Goal: Task Accomplishment & Management: Manage account settings

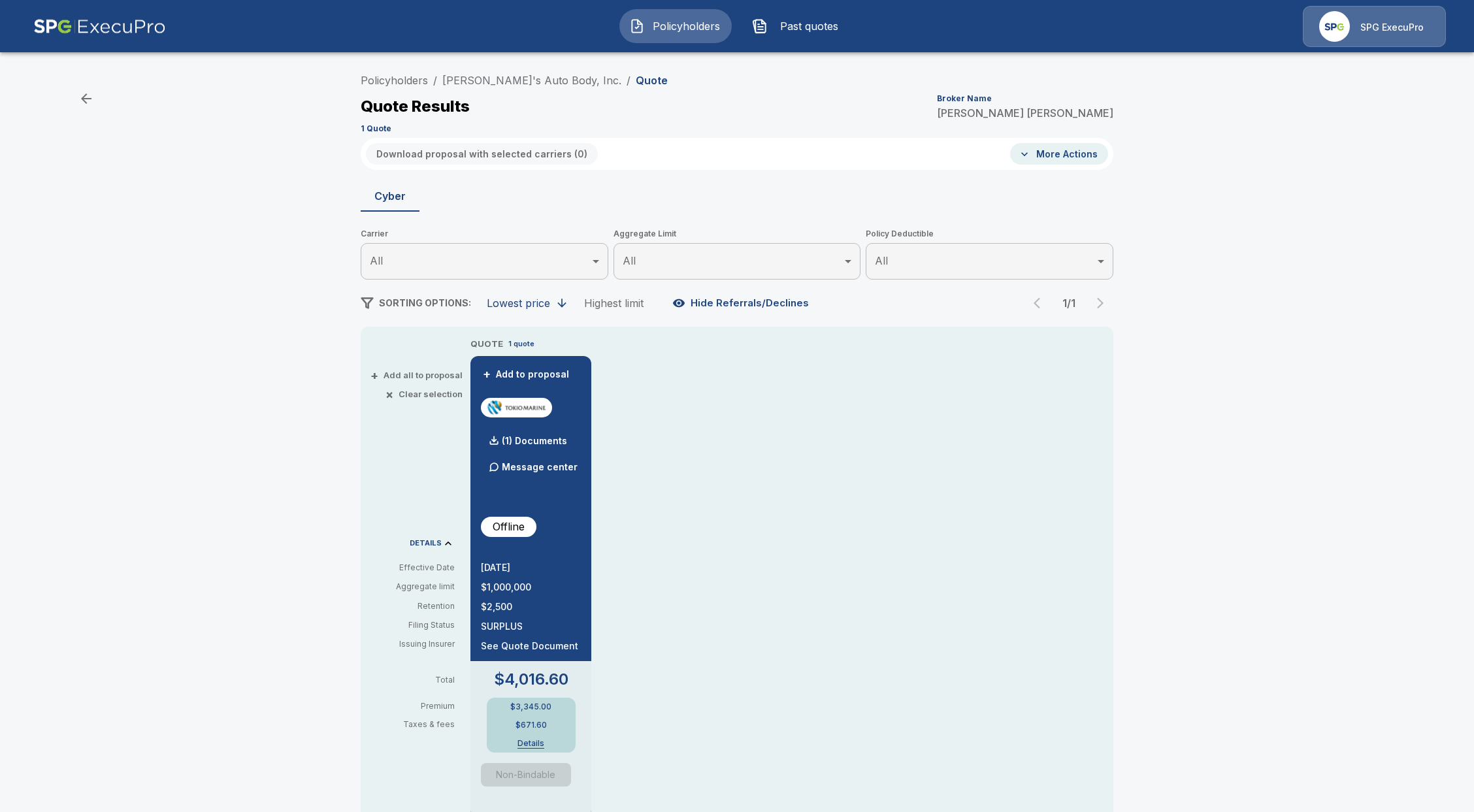
click at [114, 31] on img at bounding box center [99, 26] width 133 height 41
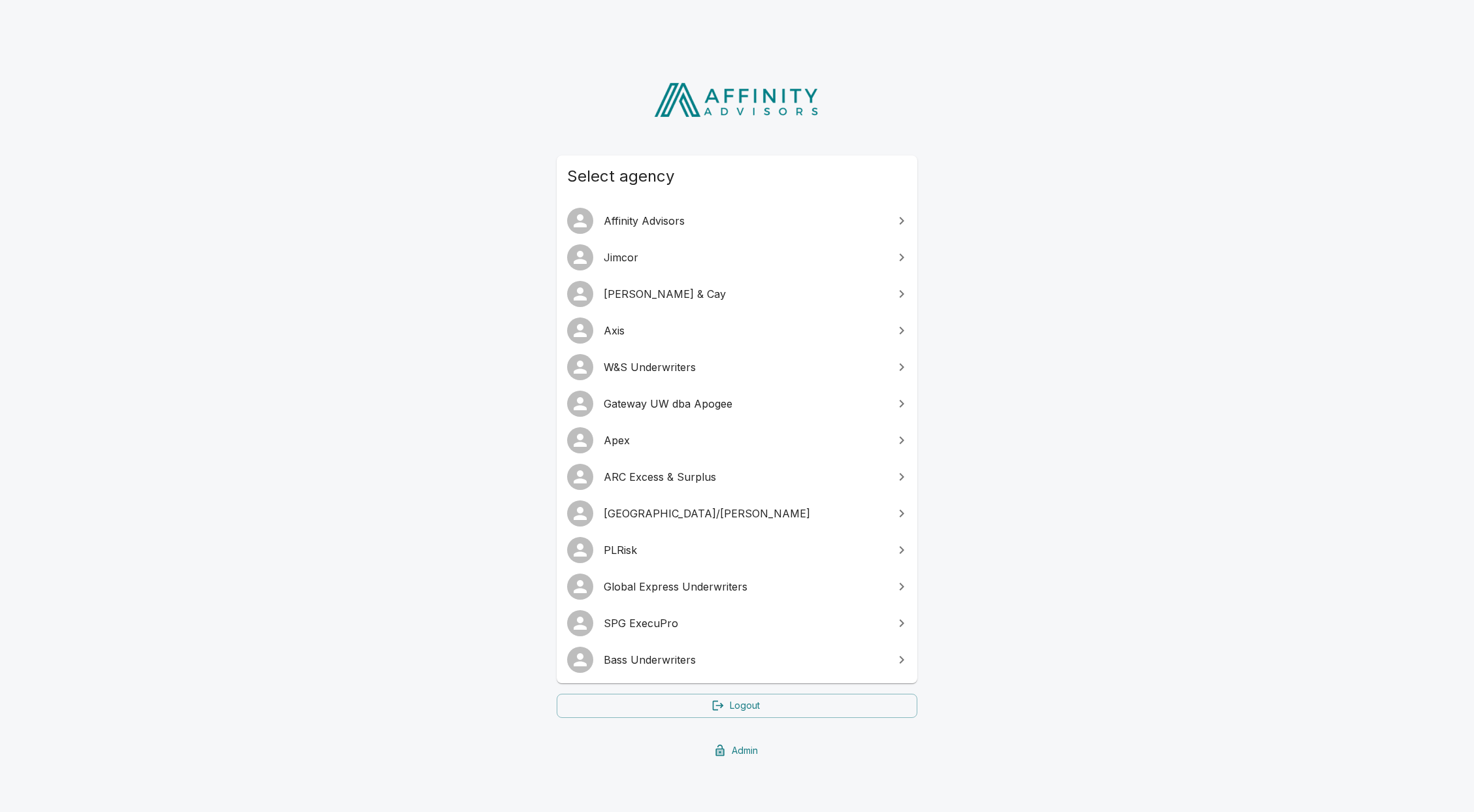
click at [712, 410] on span "Gateway UW dba Apogee" at bounding box center [744, 404] width 282 height 16
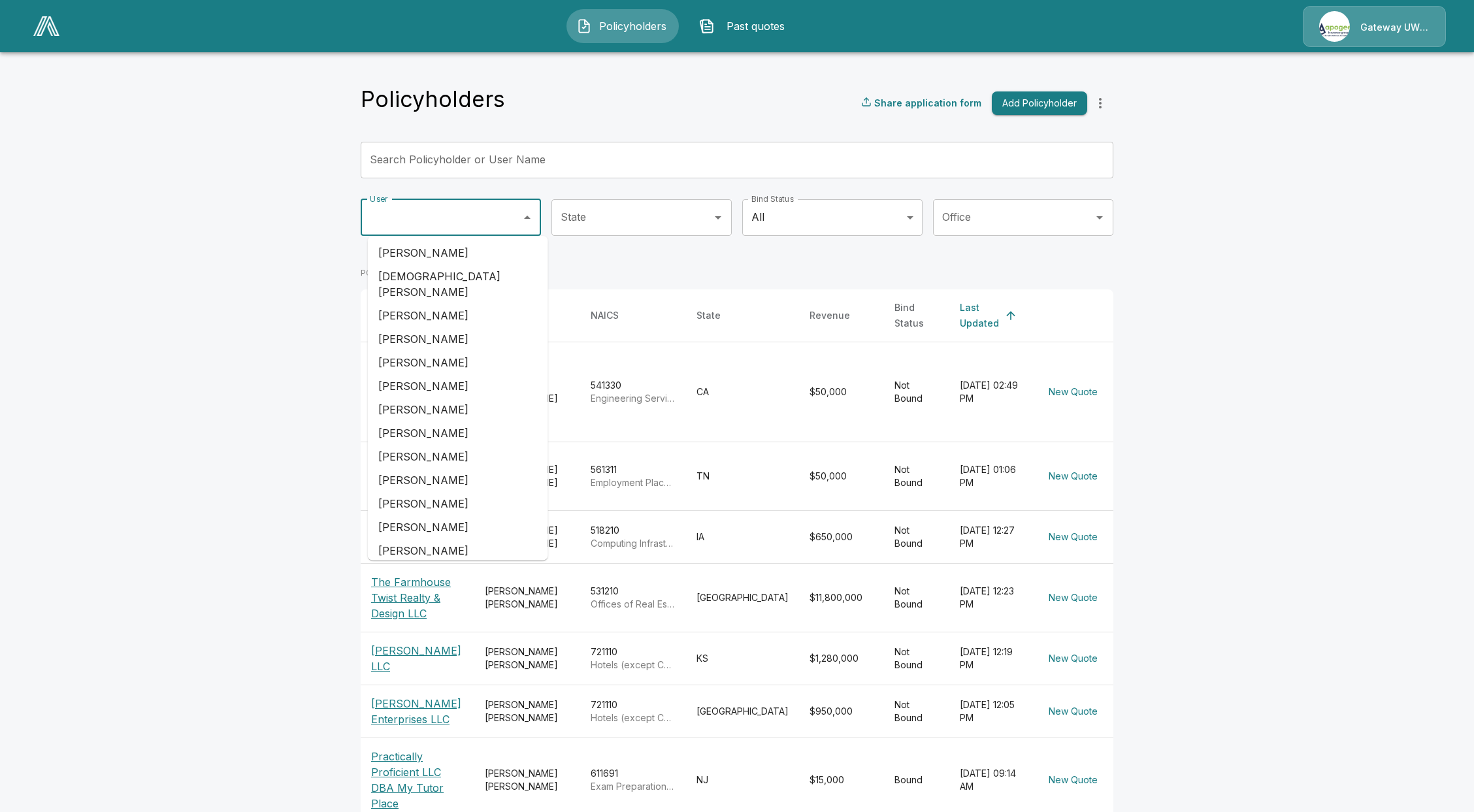
click at [459, 218] on input "User" at bounding box center [440, 217] width 149 height 25
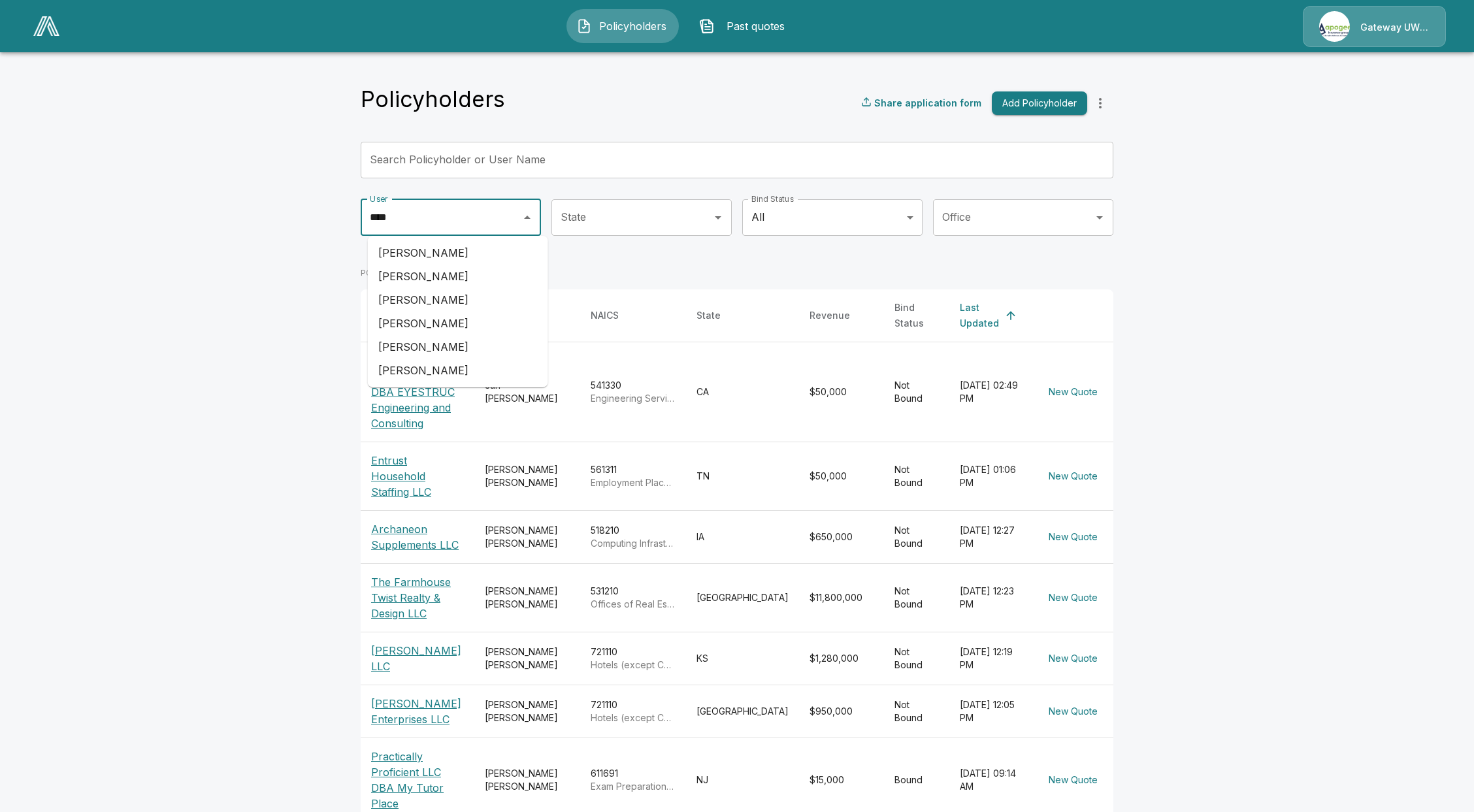
click at [448, 318] on li "Debbie Young" at bounding box center [458, 323] width 180 height 24
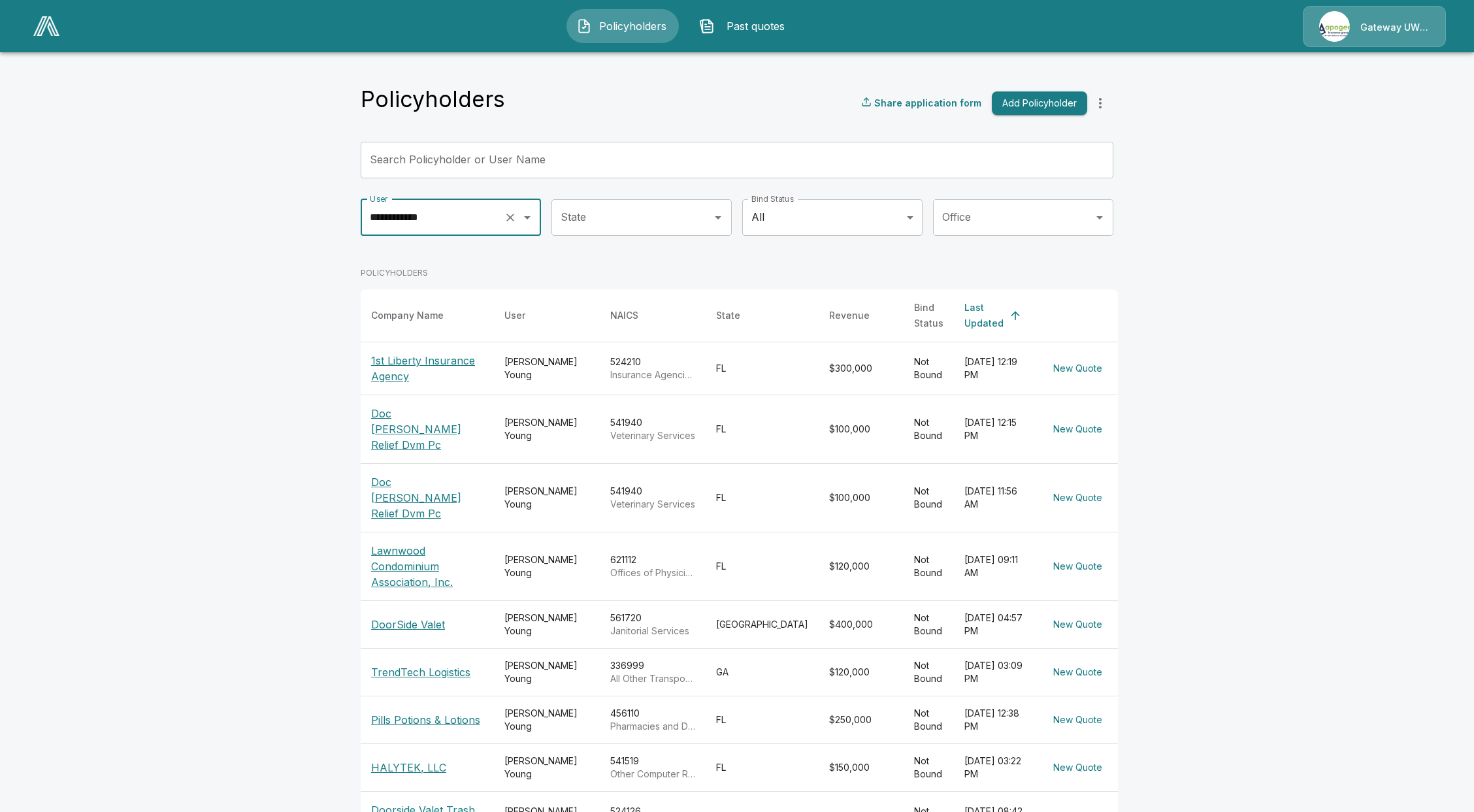
type input "**********"
click at [432, 371] on p "1st Liberty Insurance Agency" at bounding box center [427, 368] width 113 height 31
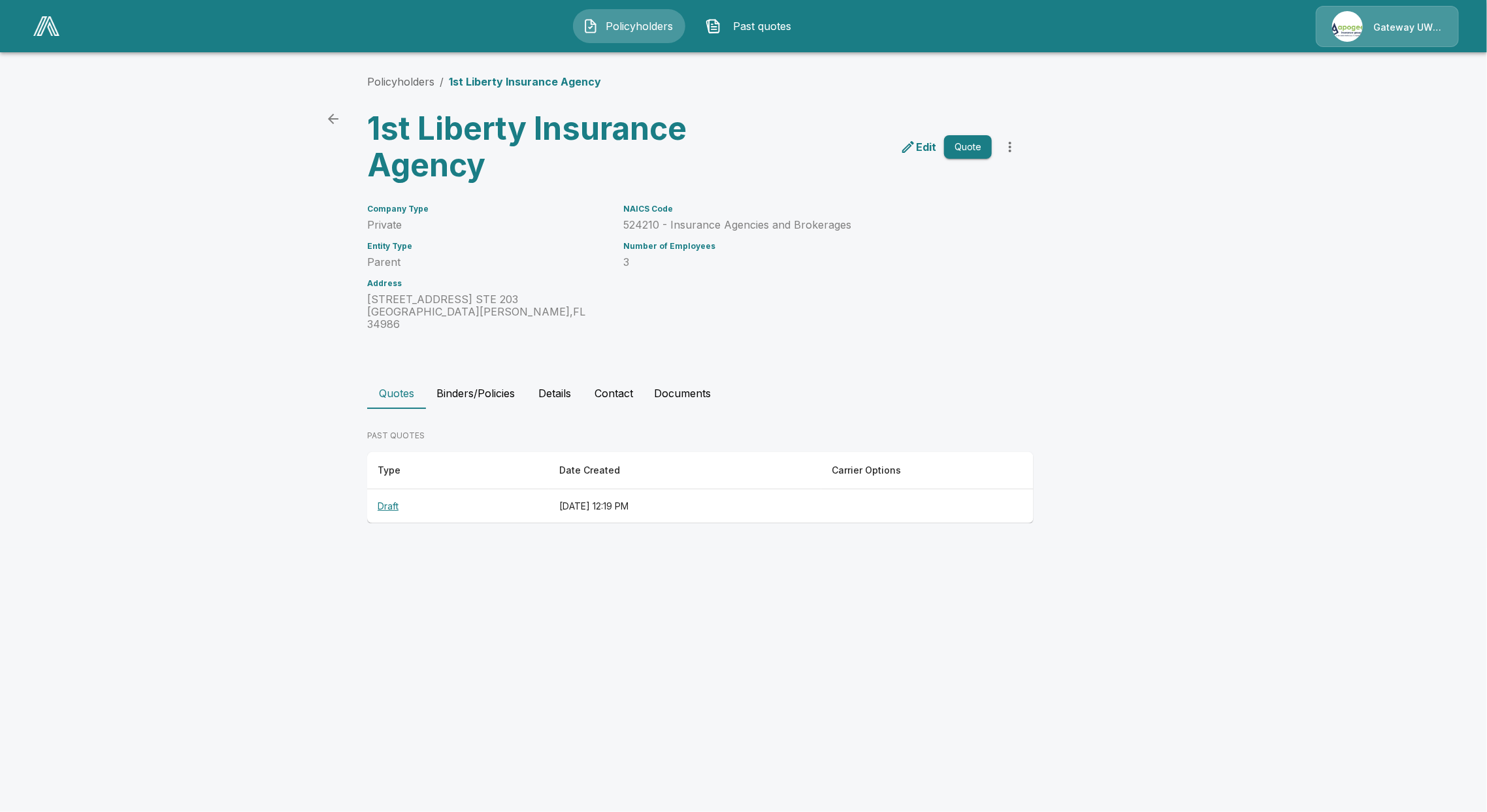
click at [399, 494] on th "Draft" at bounding box center [458, 507] width 181 height 35
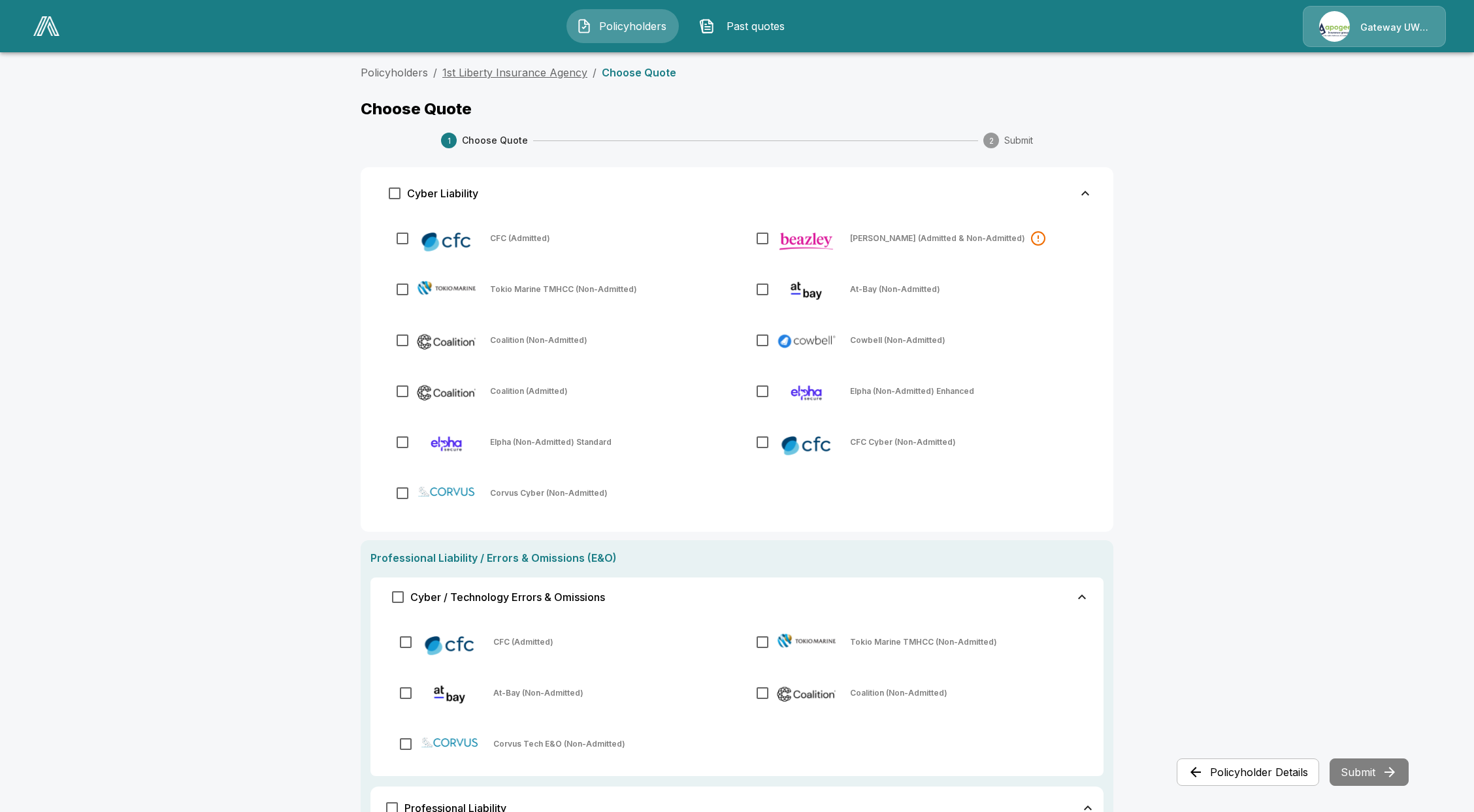
click at [492, 75] on link "1st Liberty Insurance Agency" at bounding box center [515, 72] width 145 height 13
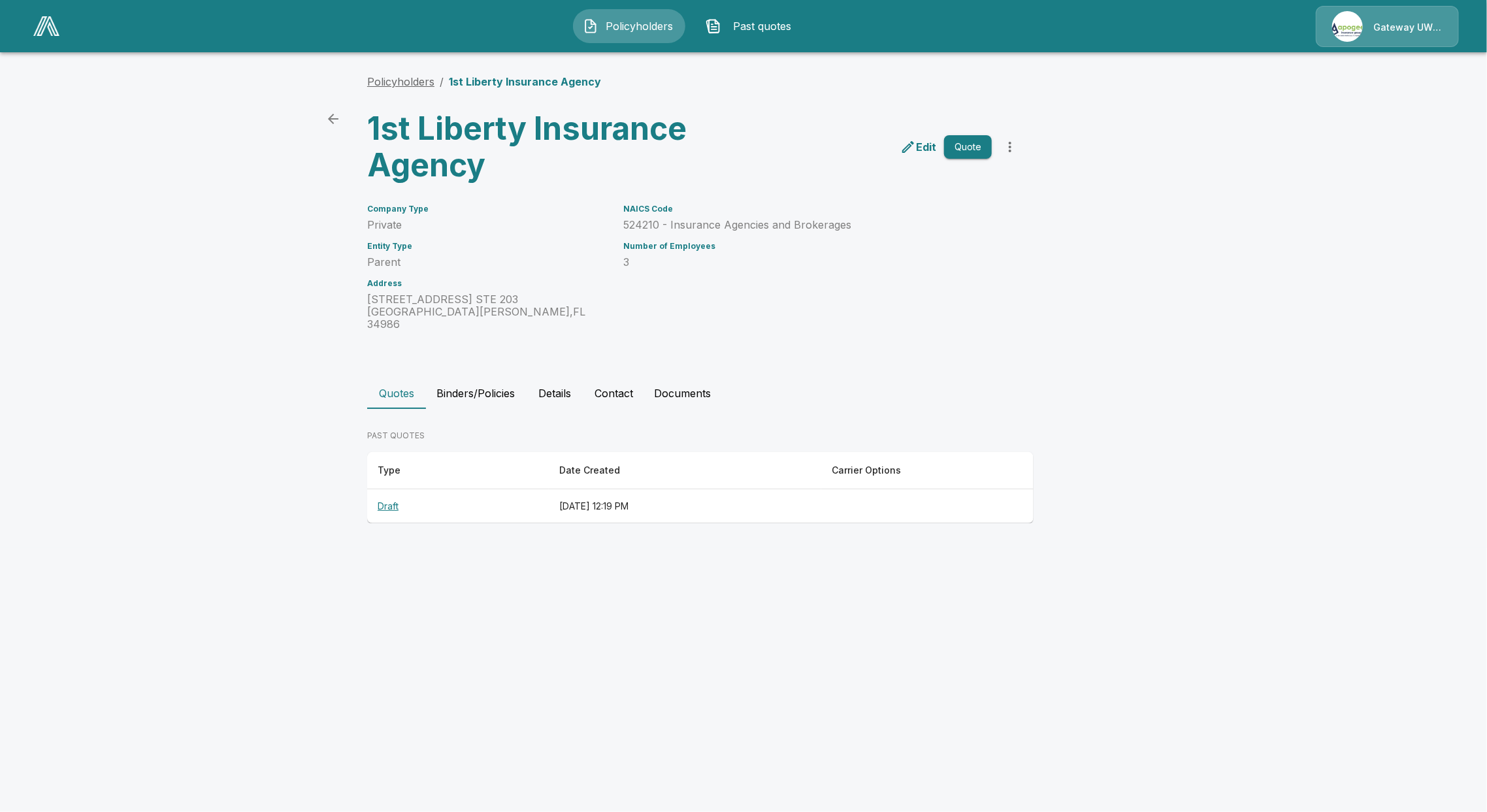
click at [397, 81] on link "Policyholders" at bounding box center [401, 81] width 68 height 13
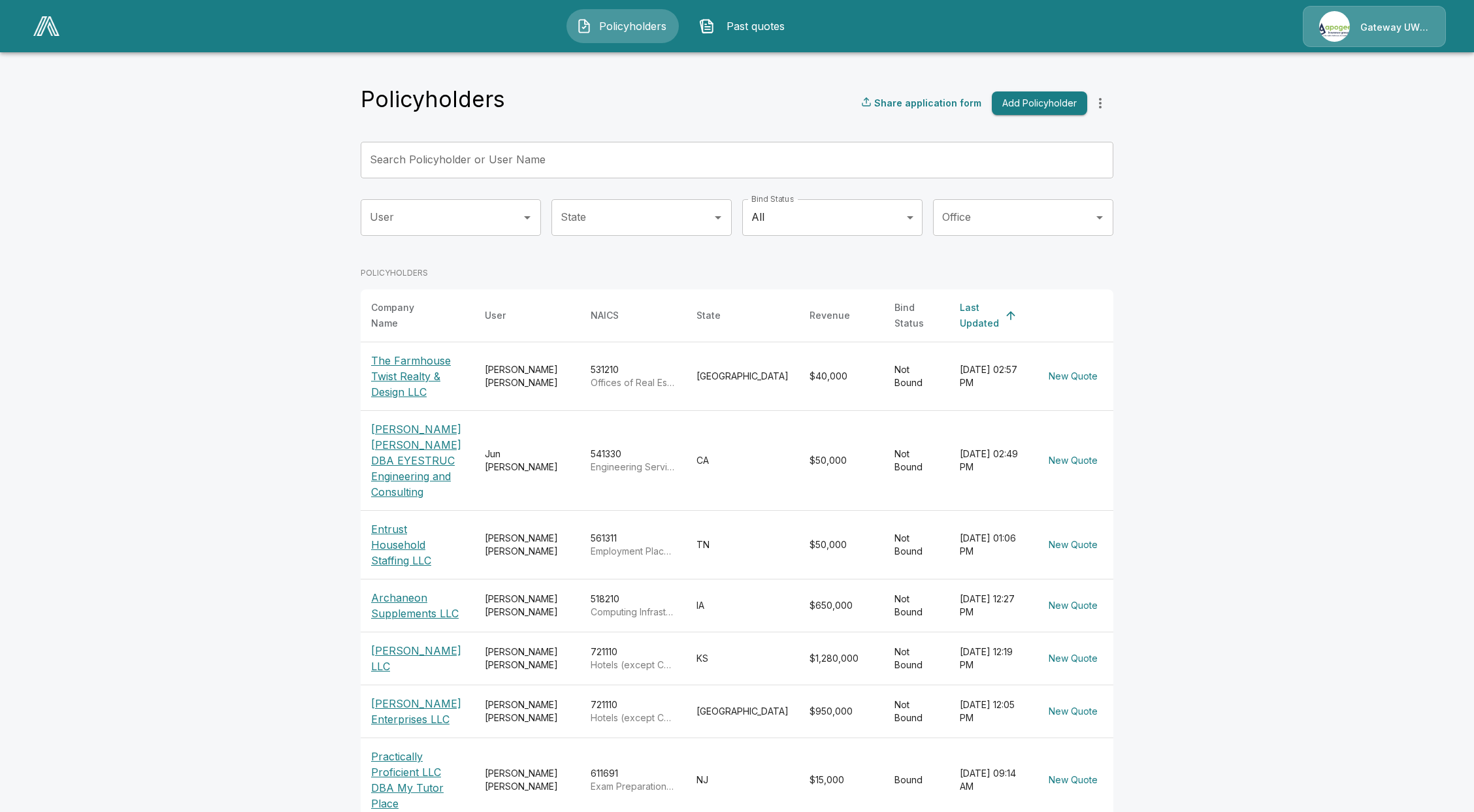
click at [431, 218] on input "User" at bounding box center [440, 217] width 149 height 25
click at [413, 296] on li "Jun Ng" at bounding box center [458, 300] width 180 height 24
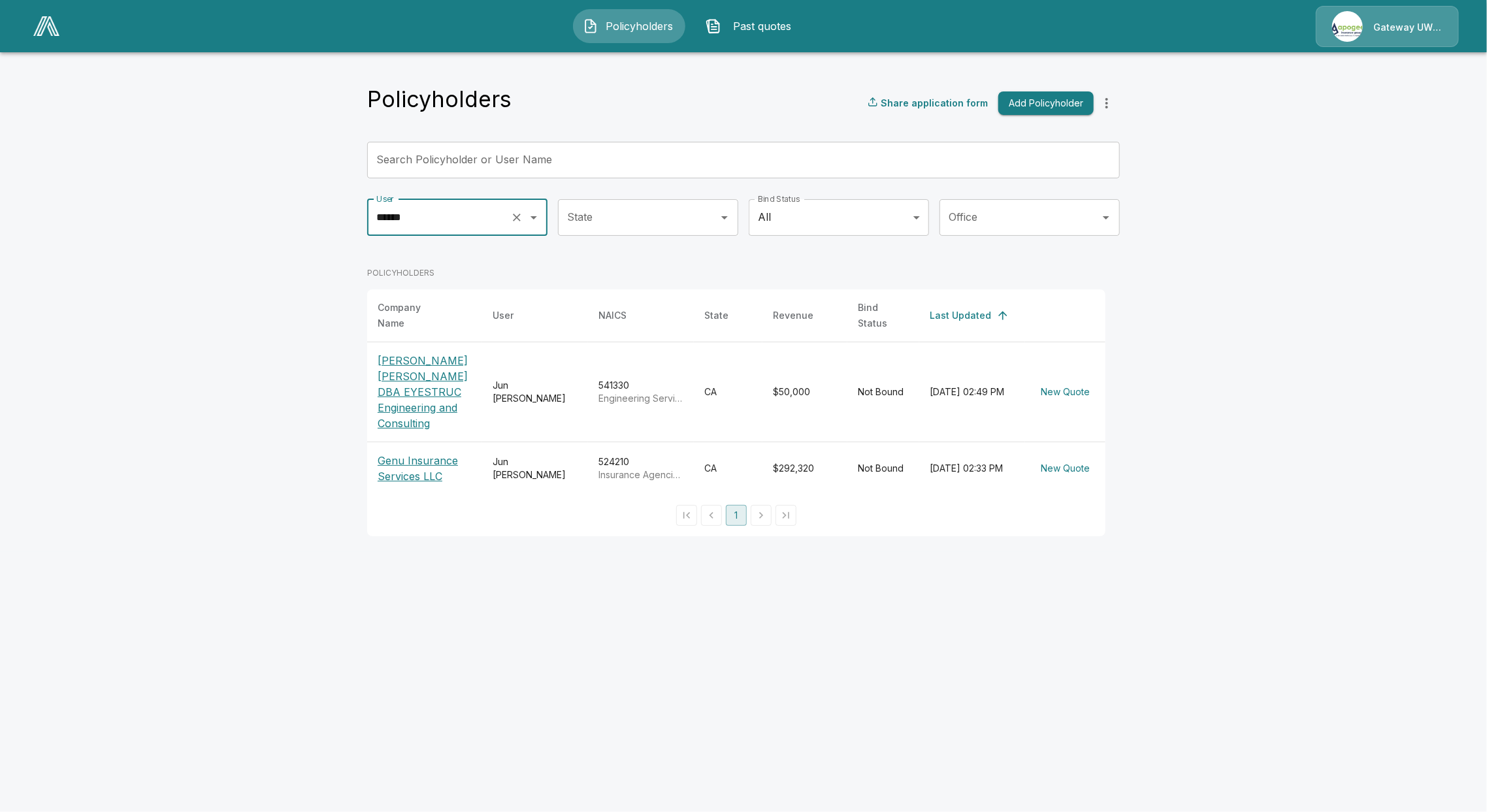
type input "******"
click at [406, 380] on p "Eugene Jian Wei Ye DBA EYESTRUC Engineering and Consulting" at bounding box center [425, 392] width 94 height 79
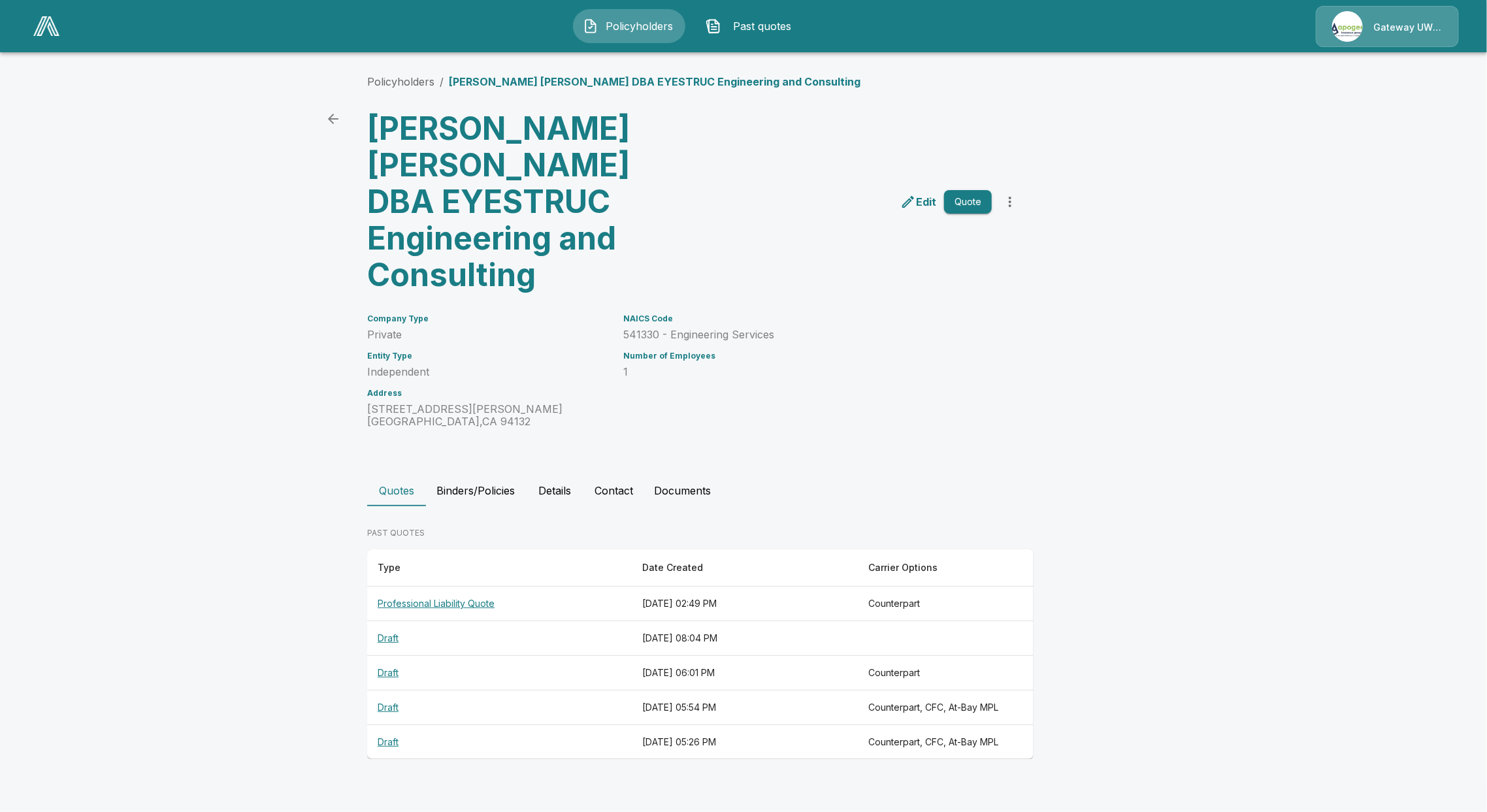
click at [414, 587] on th "Professional Liability Quote" at bounding box center [499, 604] width 265 height 35
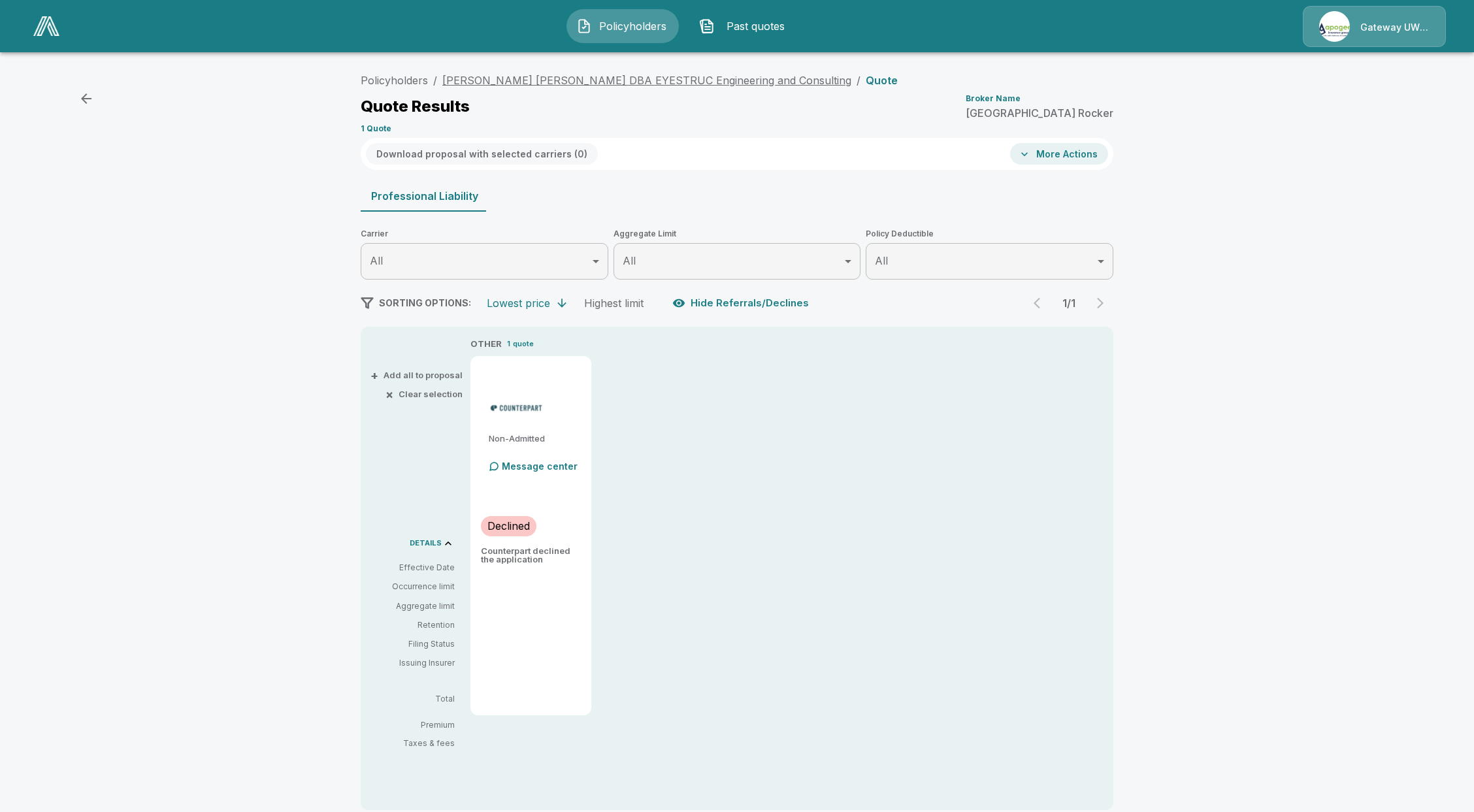
click at [499, 83] on link "[PERSON_NAME] [PERSON_NAME] DBA EYESTRUC Engineering and Consulting" at bounding box center [646, 81] width 409 height 13
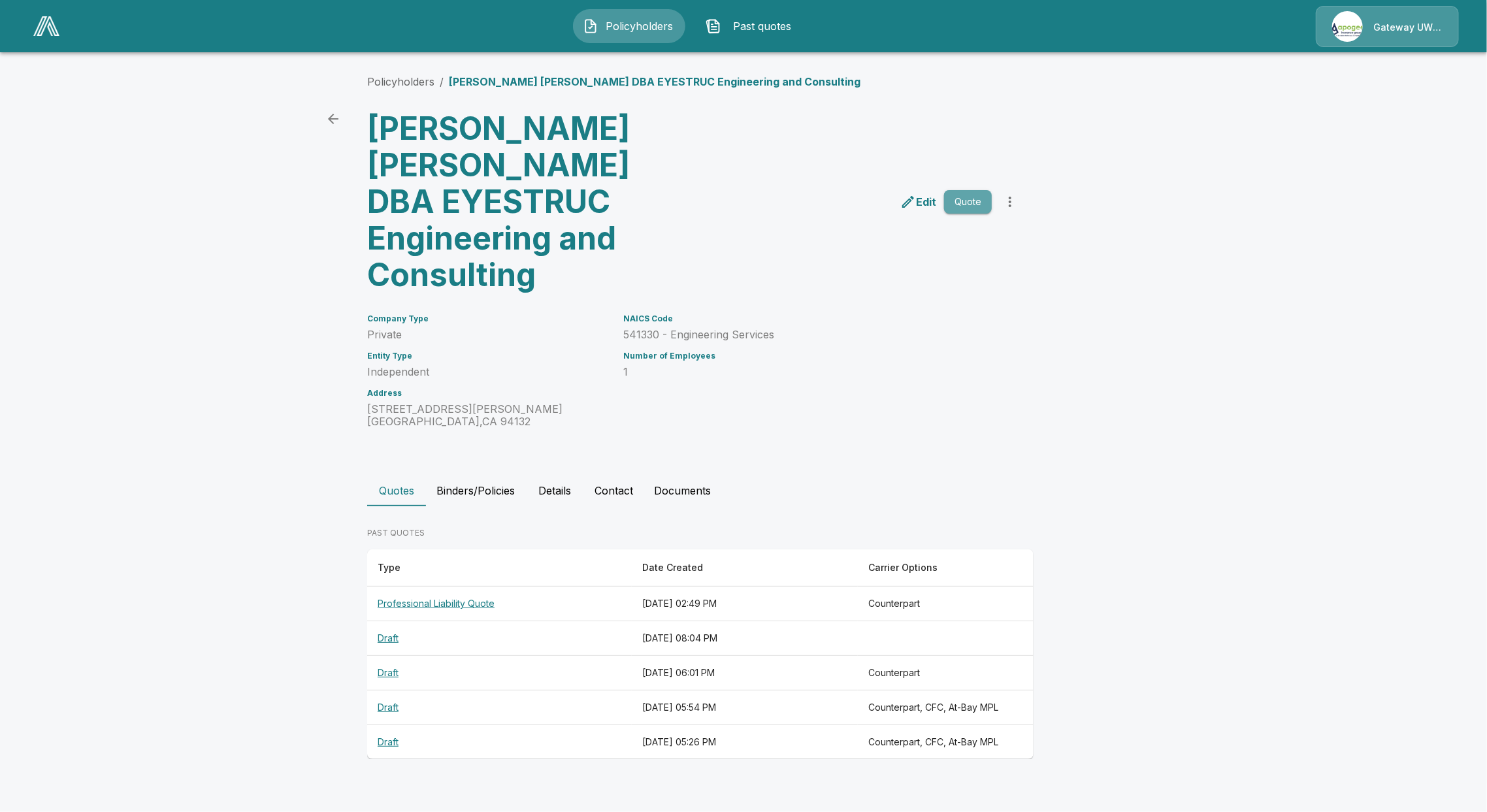
click at [982, 190] on button "Quote" at bounding box center [968, 202] width 48 height 24
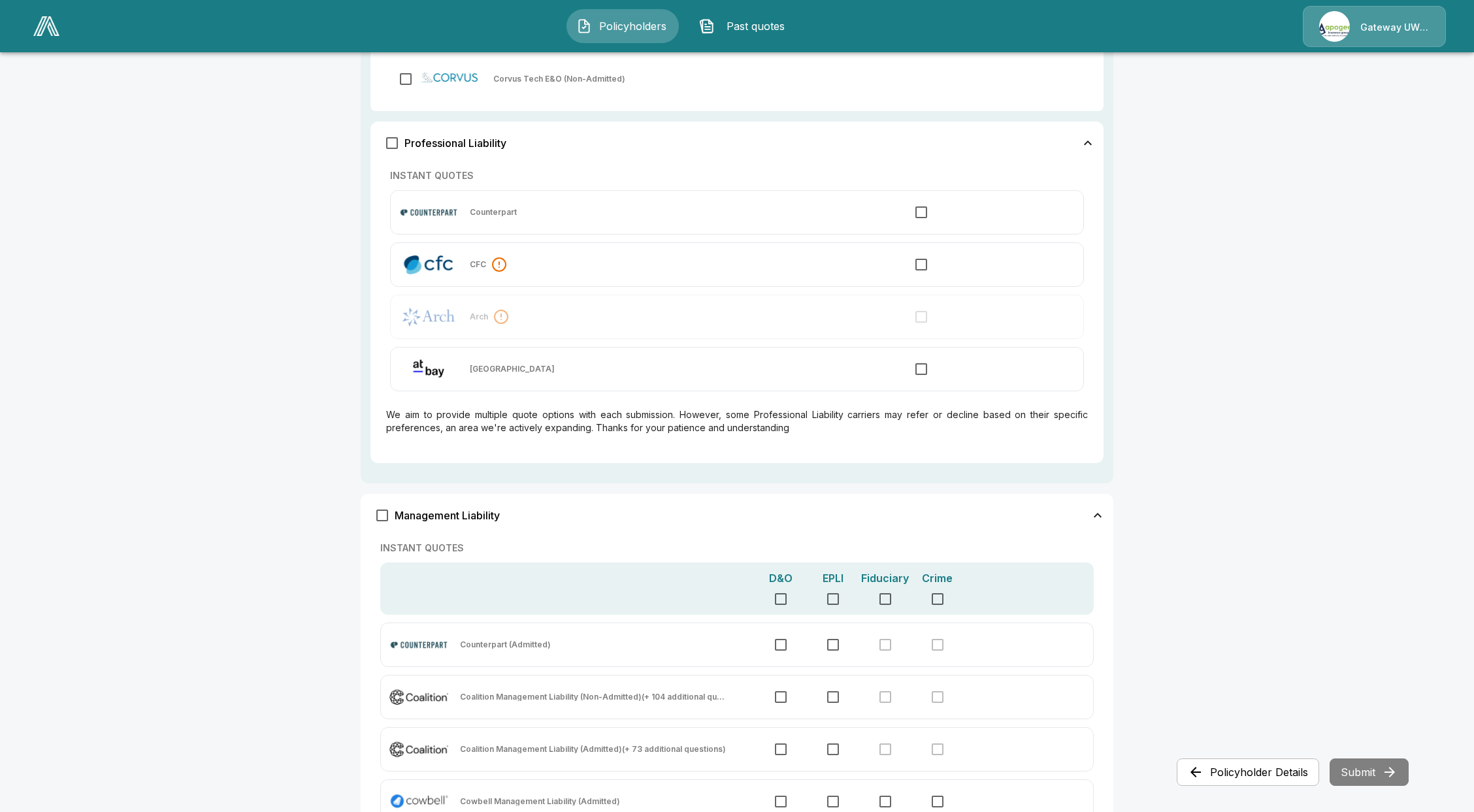
scroll to position [502, 0]
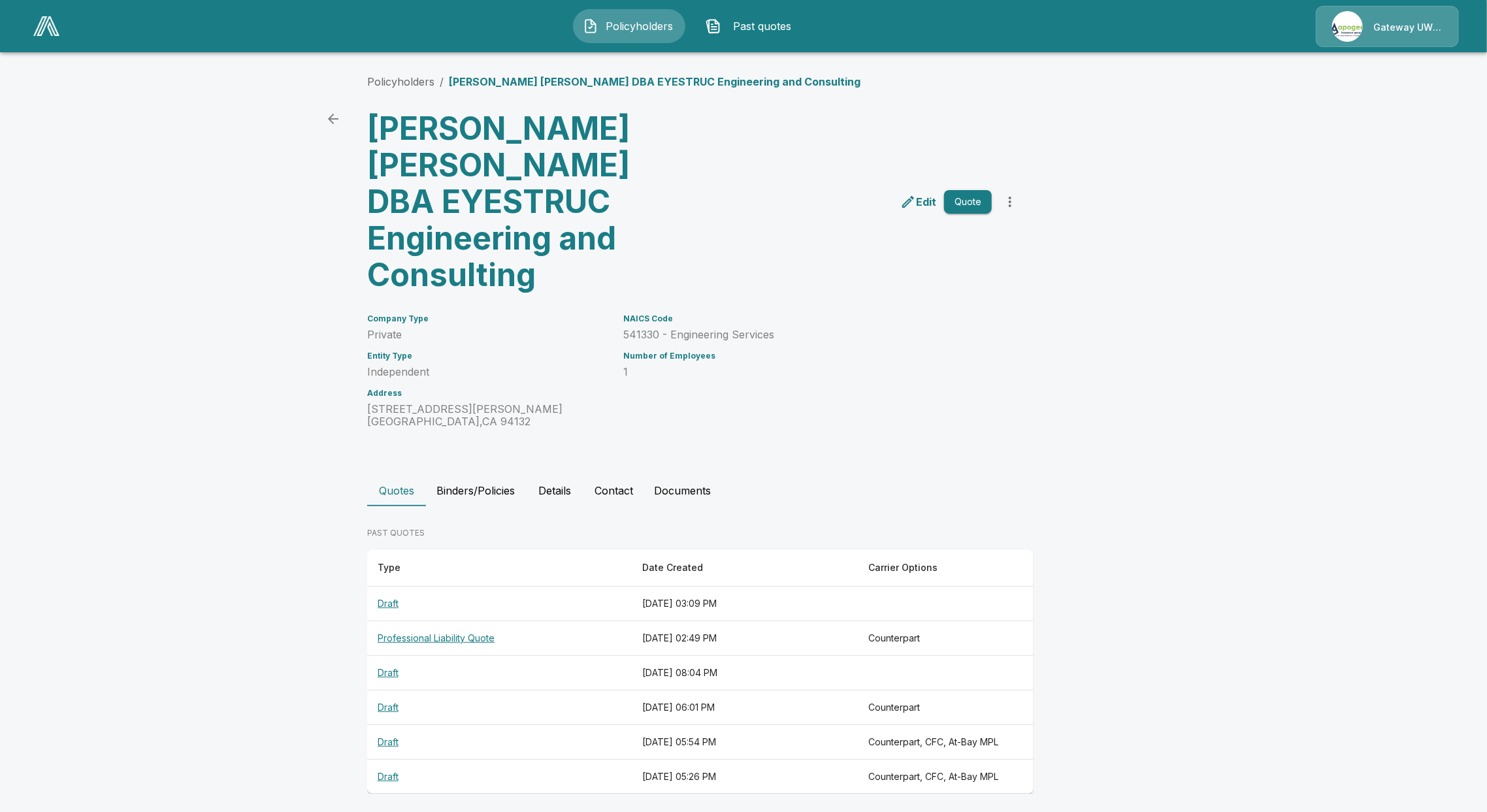
click at [559, 475] on button "Details" at bounding box center [555, 491] width 59 height 31
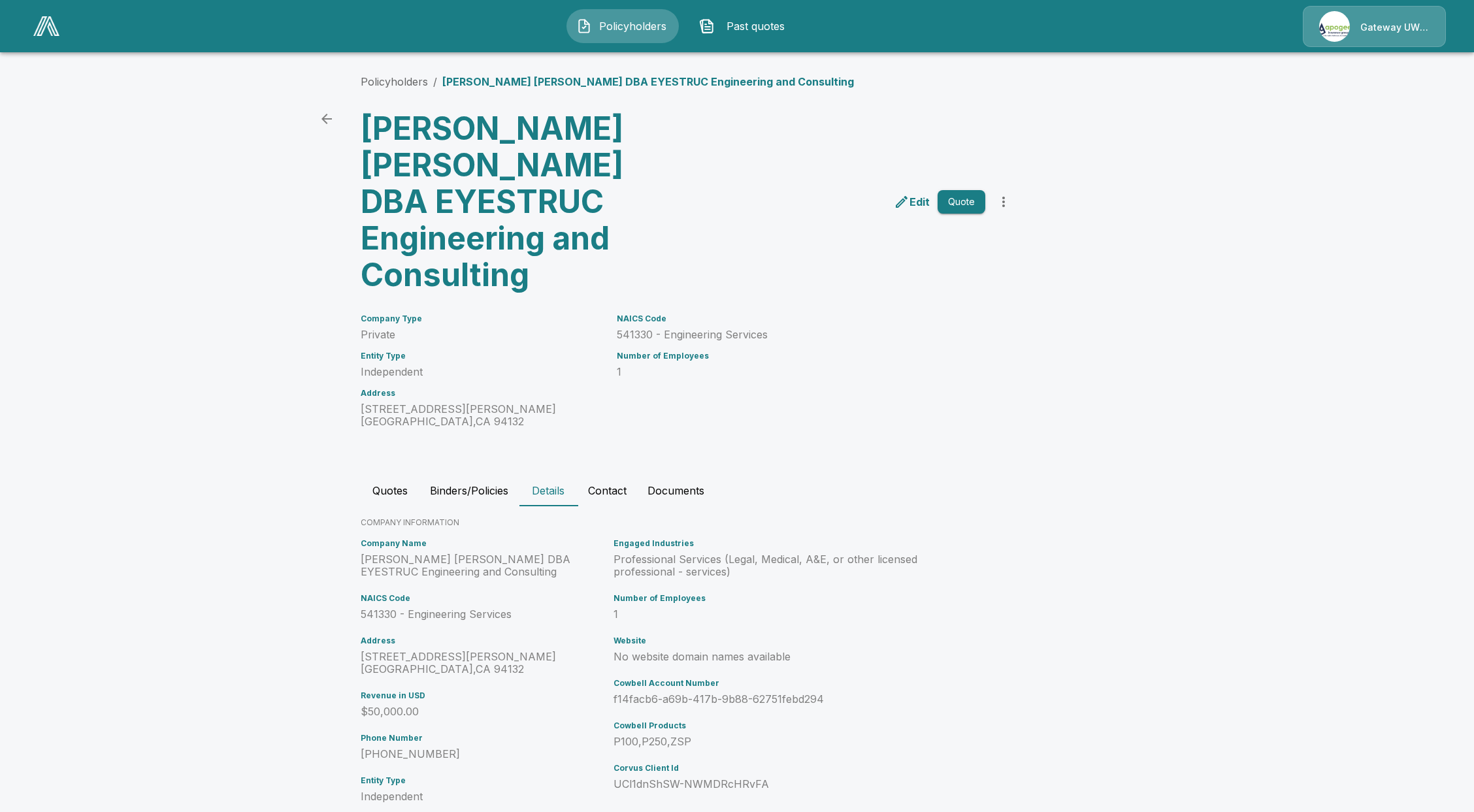
click at [631, 475] on button "Contact" at bounding box center [607, 491] width 60 height 31
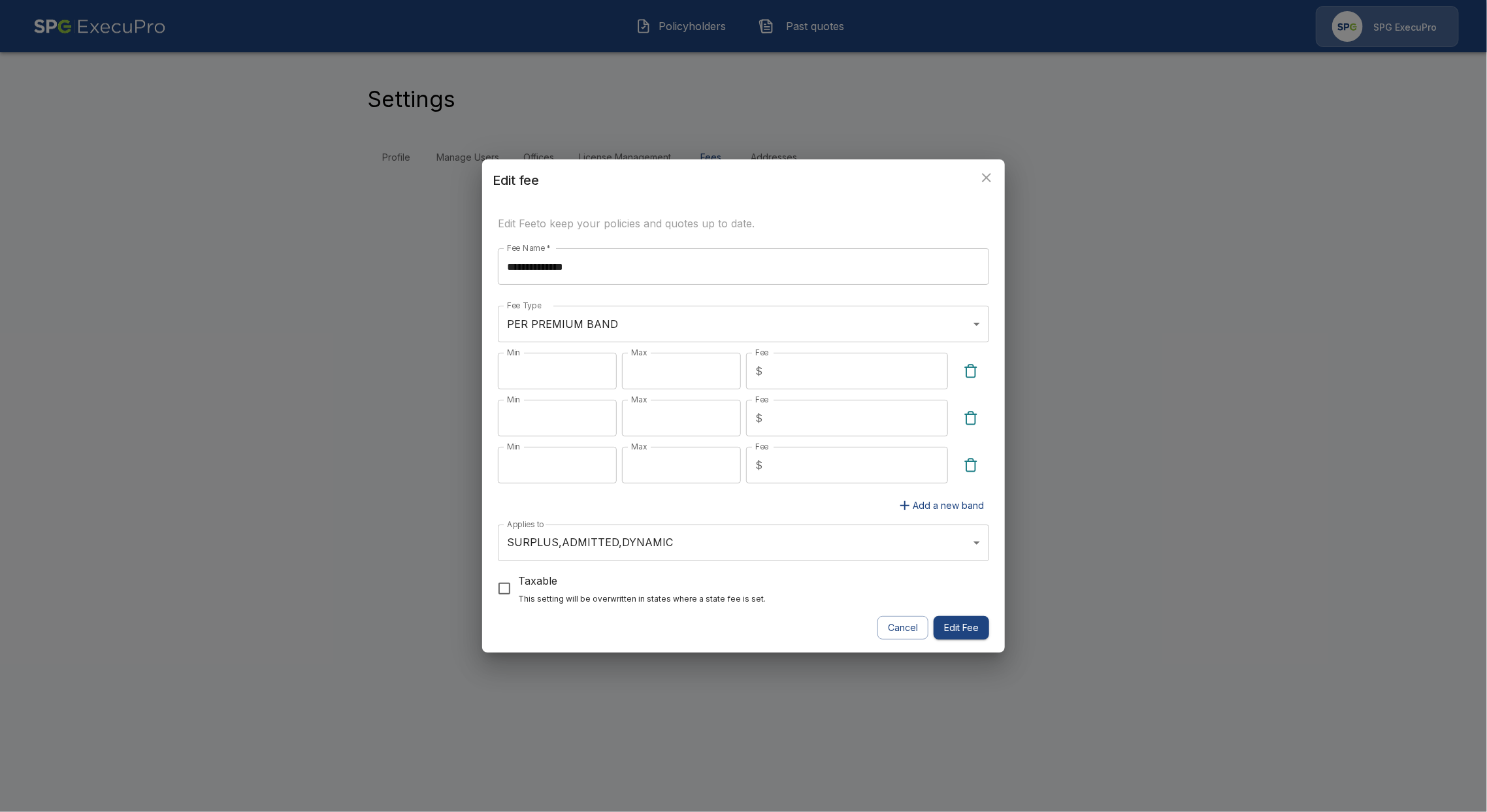
click at [1086, 308] on div "**********" at bounding box center [744, 406] width 1487 height 812
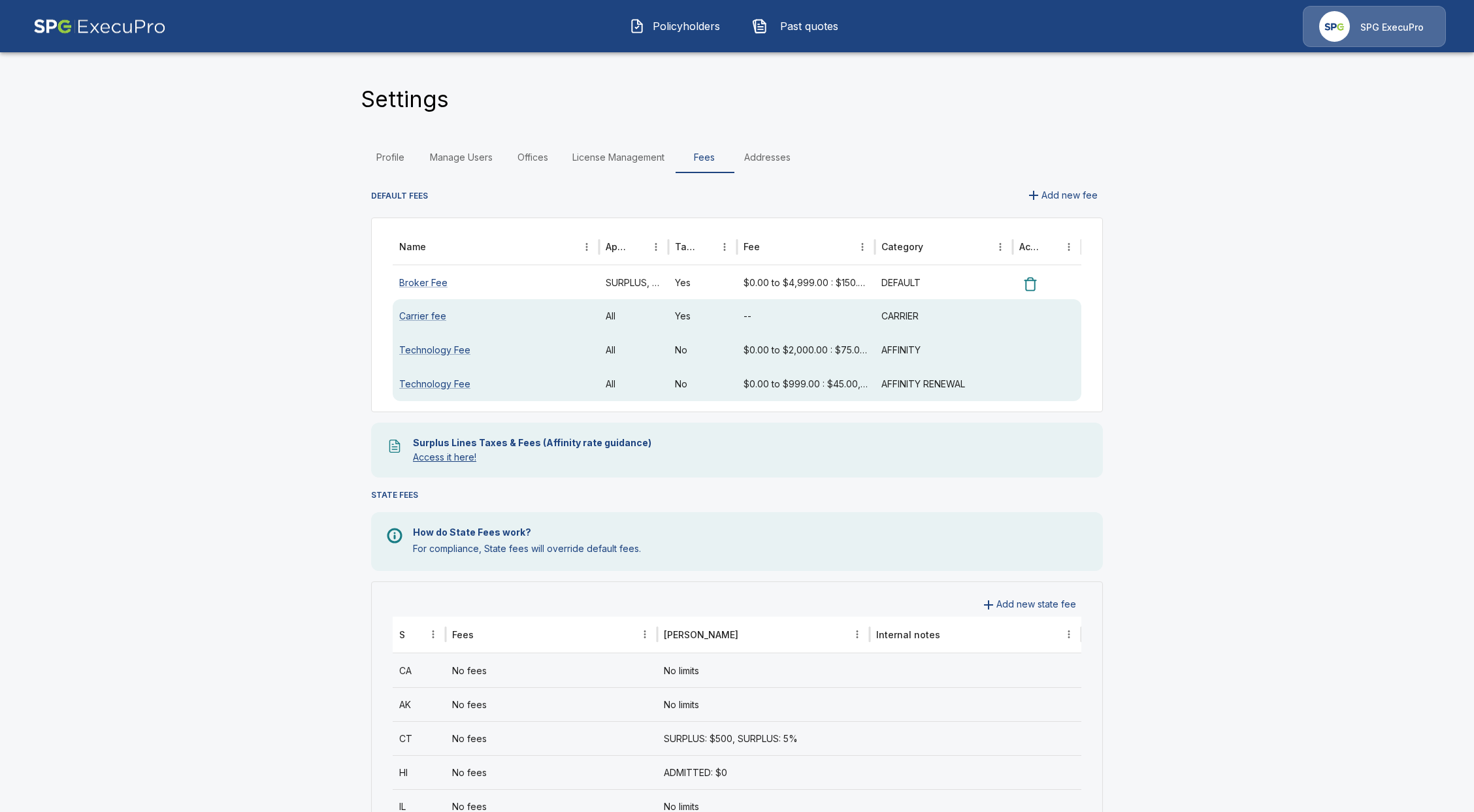
click at [436, 452] on link "Access it here!" at bounding box center [444, 457] width 63 height 11
click at [644, 27] on img "button" at bounding box center [636, 26] width 16 height 16
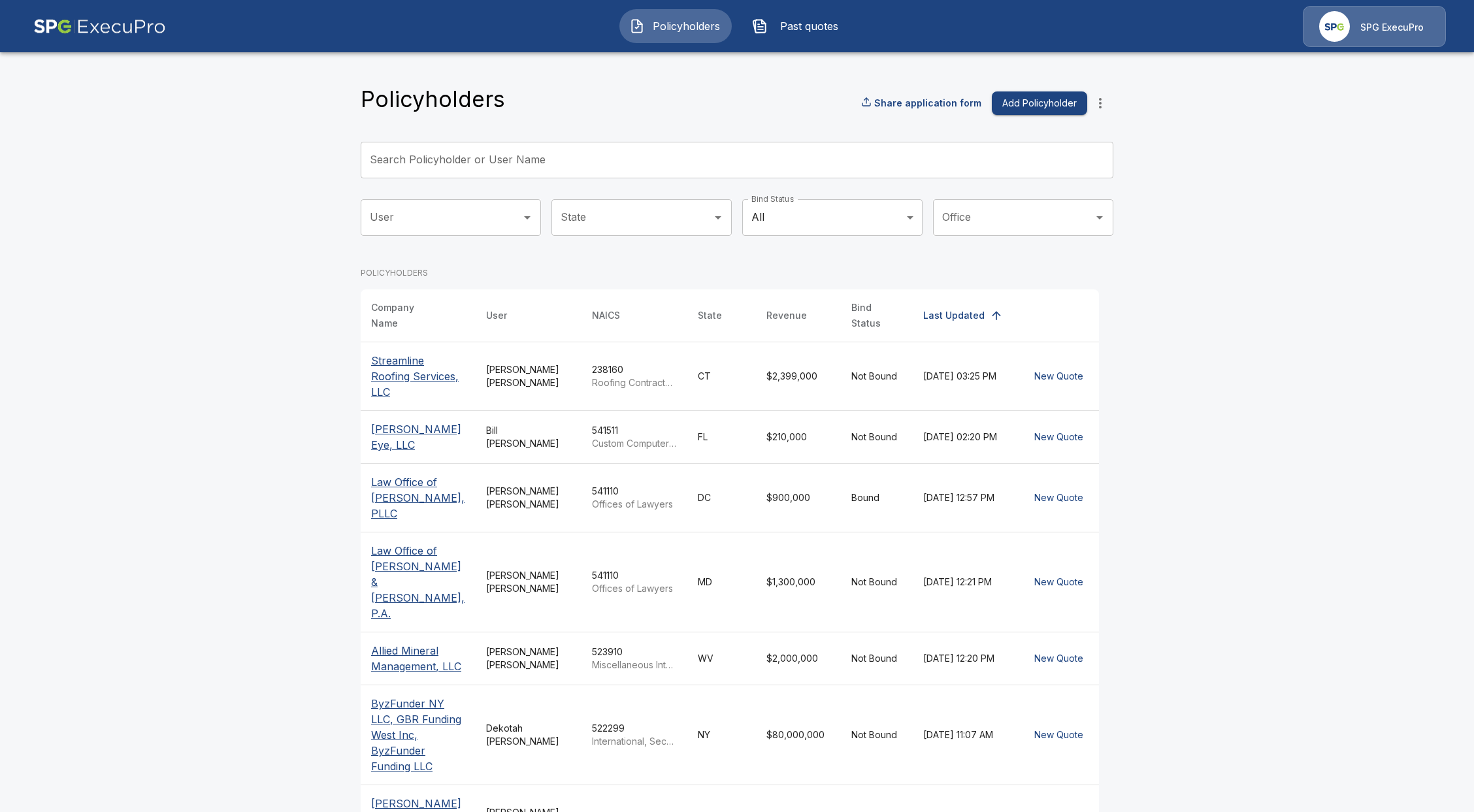
click at [478, 150] on div "Search Policyholder or User Name Search Policyholder or User Name" at bounding box center [737, 160] width 753 height 37
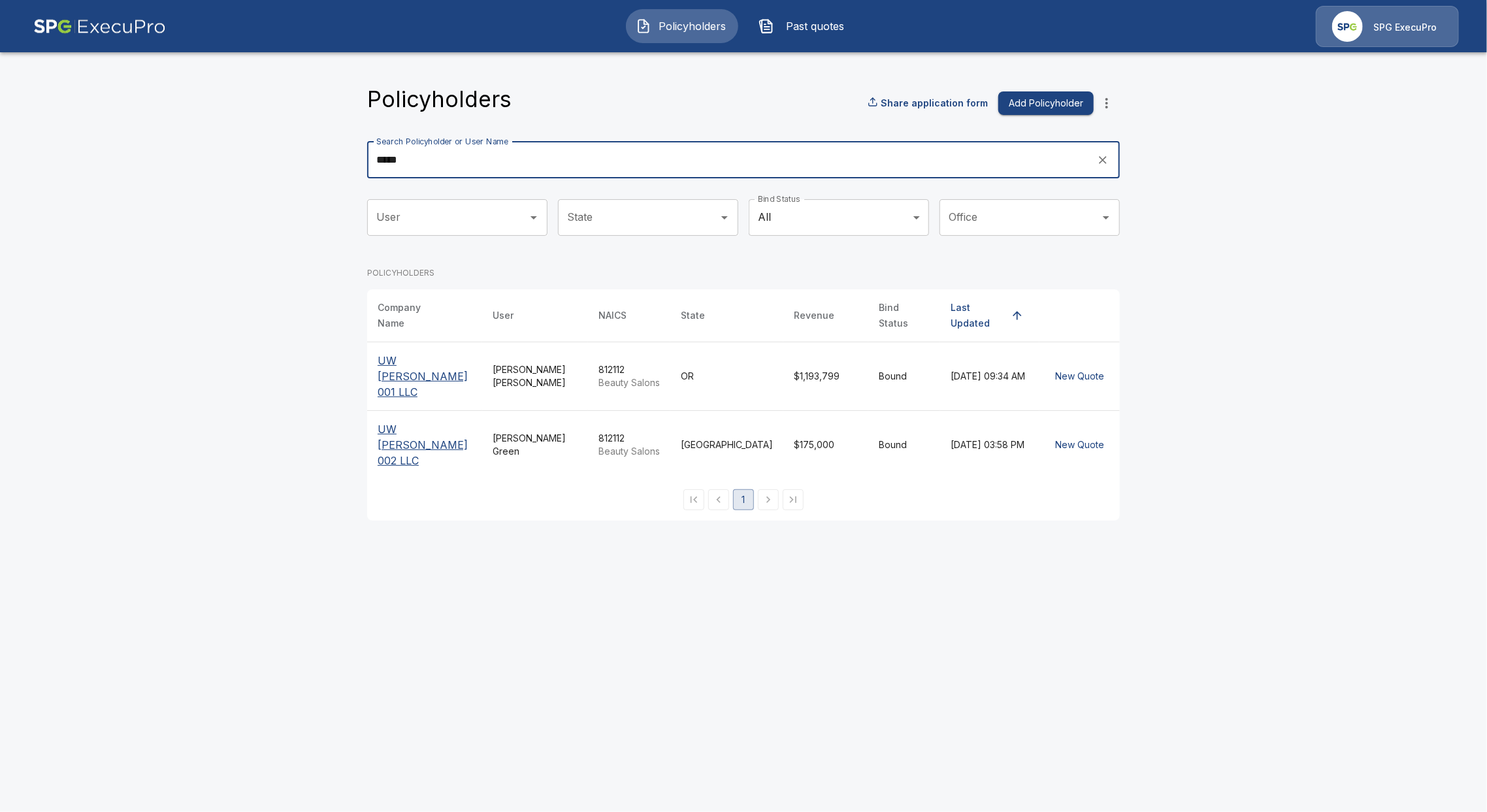
type input "*****"
click at [417, 421] on p "UW Fran 002 LLC" at bounding box center [425, 444] width 94 height 47
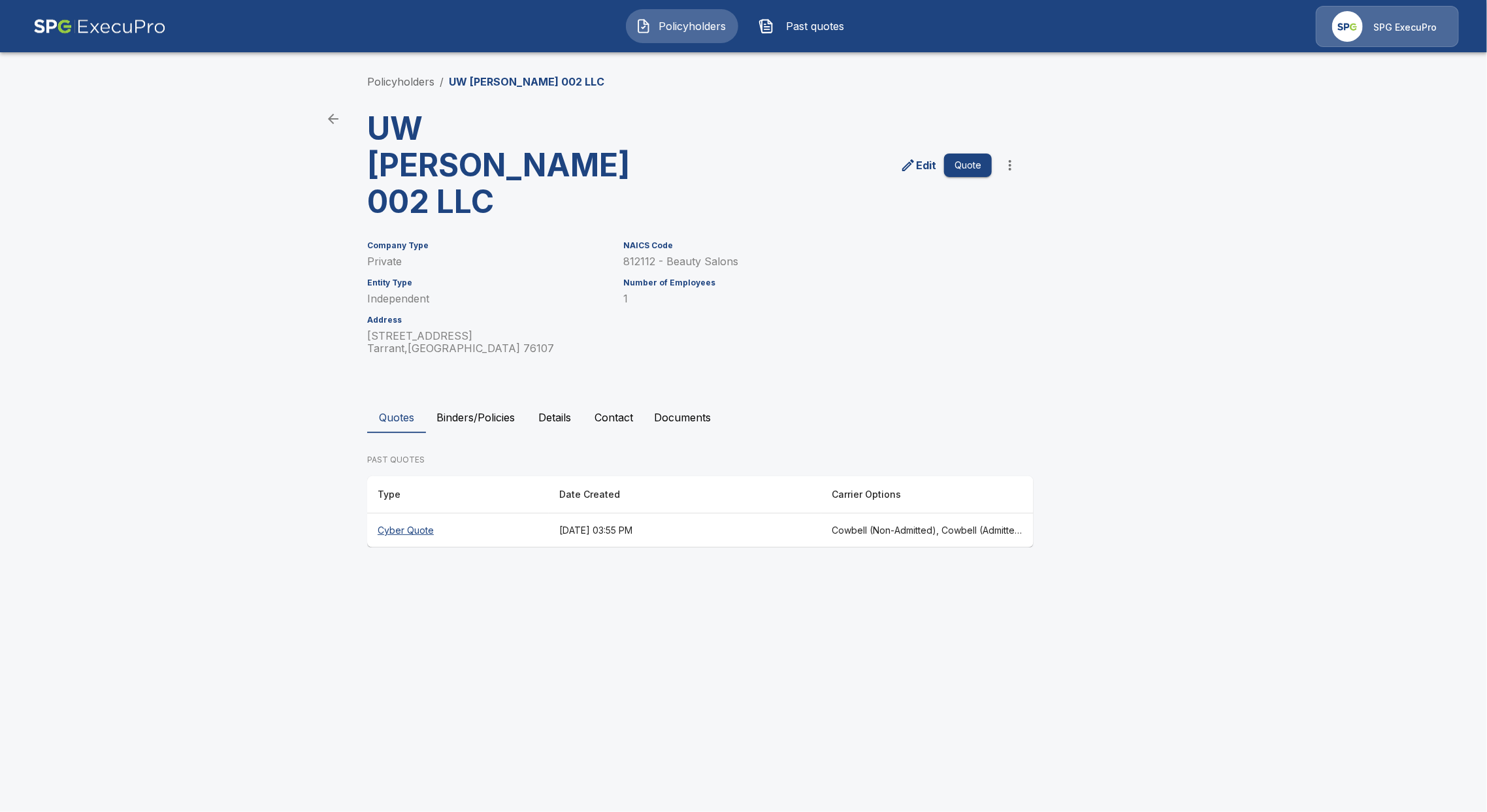
click at [407, 514] on th "Cyber Quote" at bounding box center [458, 531] width 181 height 35
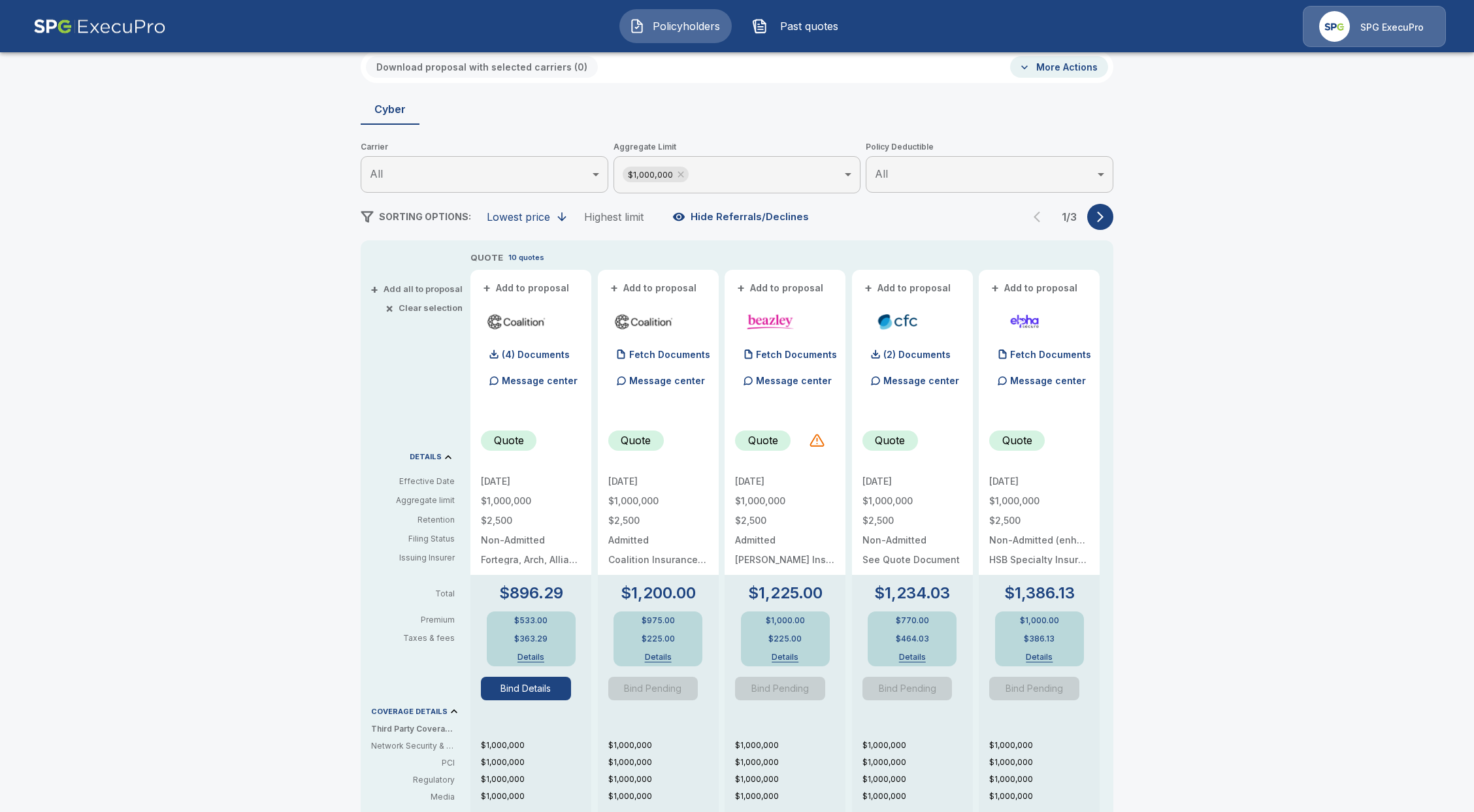
click at [533, 692] on button "Bind Details" at bounding box center [526, 688] width 90 height 24
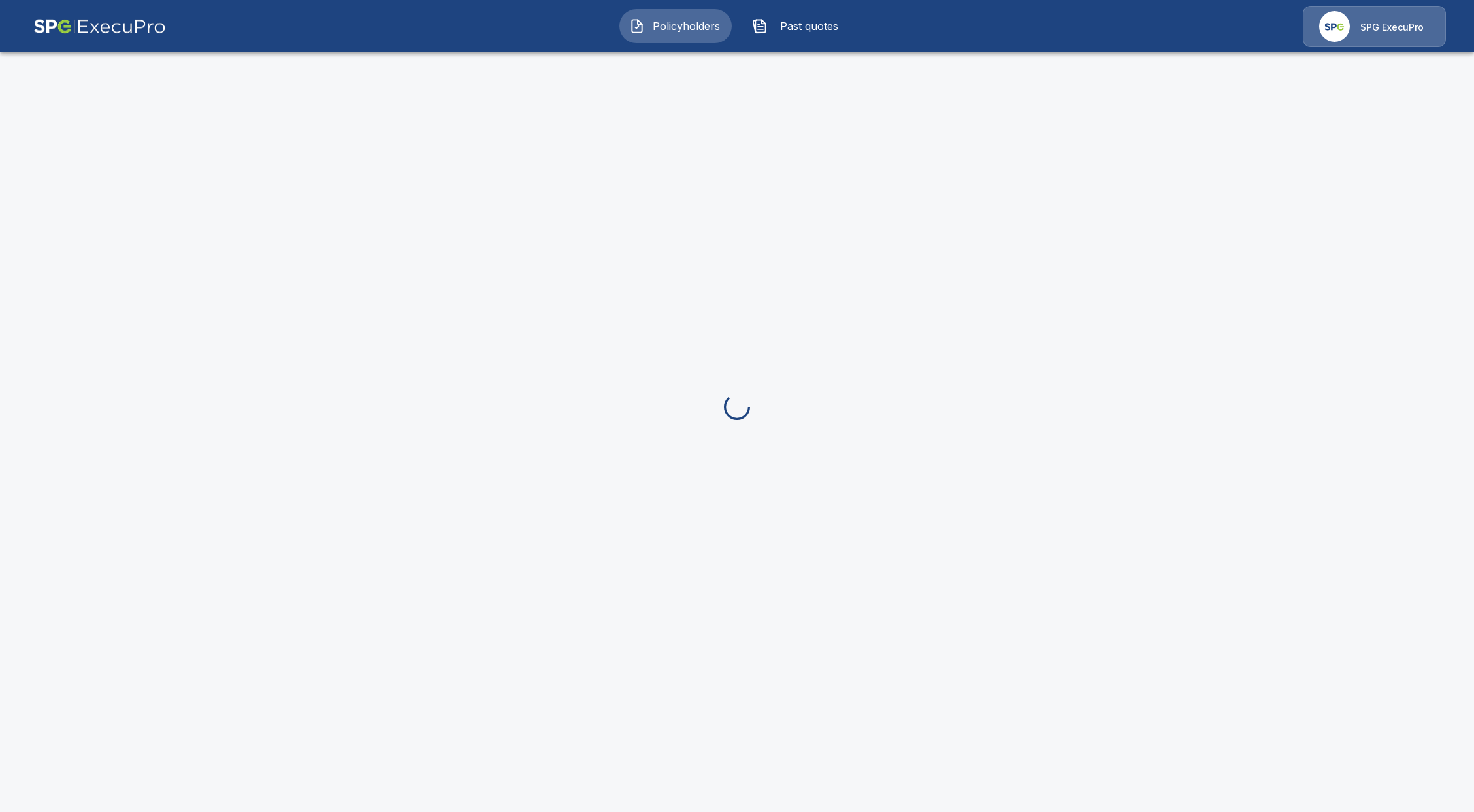
scroll to position [87, 0]
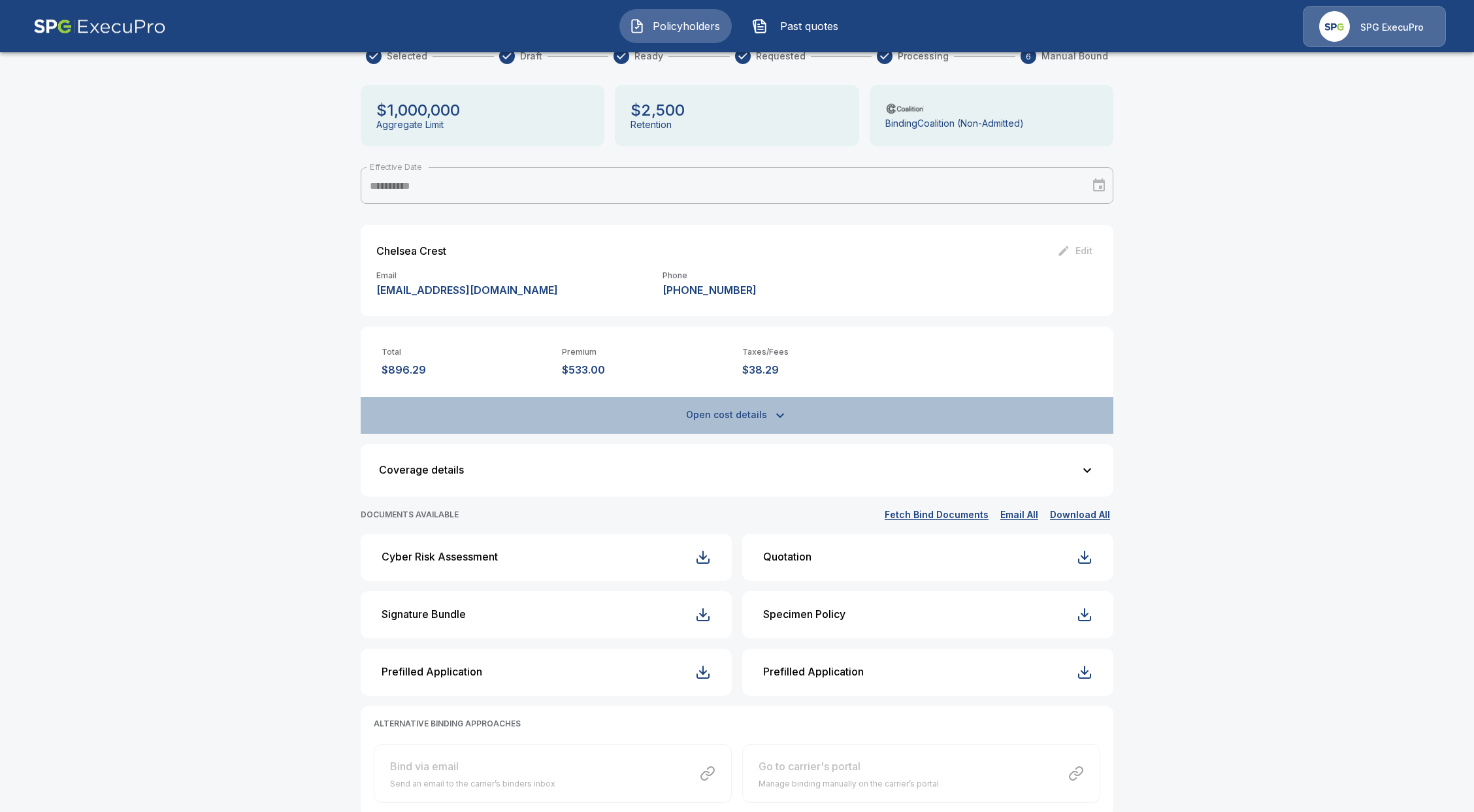
click at [781, 424] on button "Open cost details" at bounding box center [737, 416] width 753 height 37
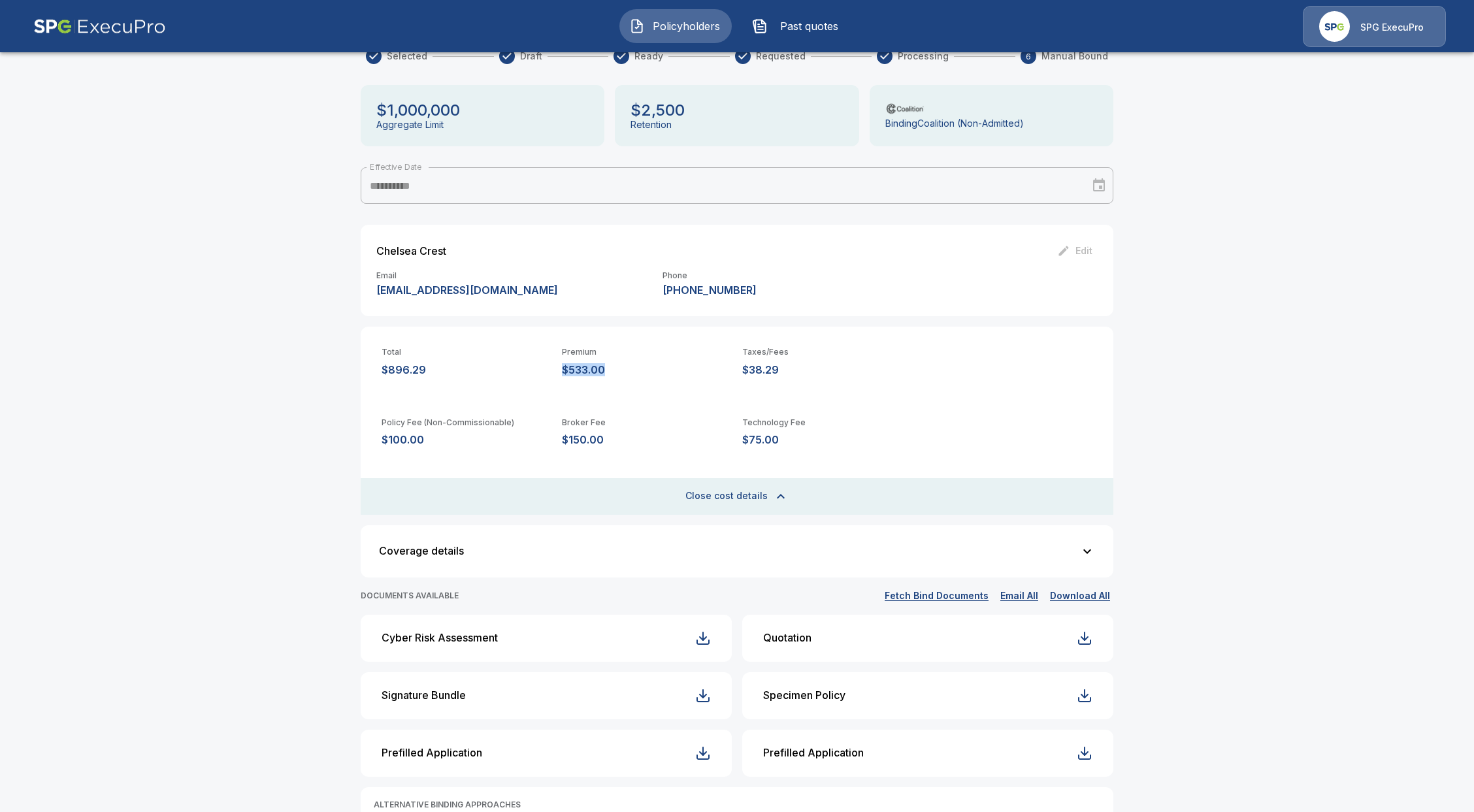
drag, startPoint x: 591, startPoint y: 377, endPoint x: 569, endPoint y: 374, distance: 22.2
click at [569, 374] on p "$533.00" at bounding box center [647, 371] width 170 height 13
copy p "$533.00"
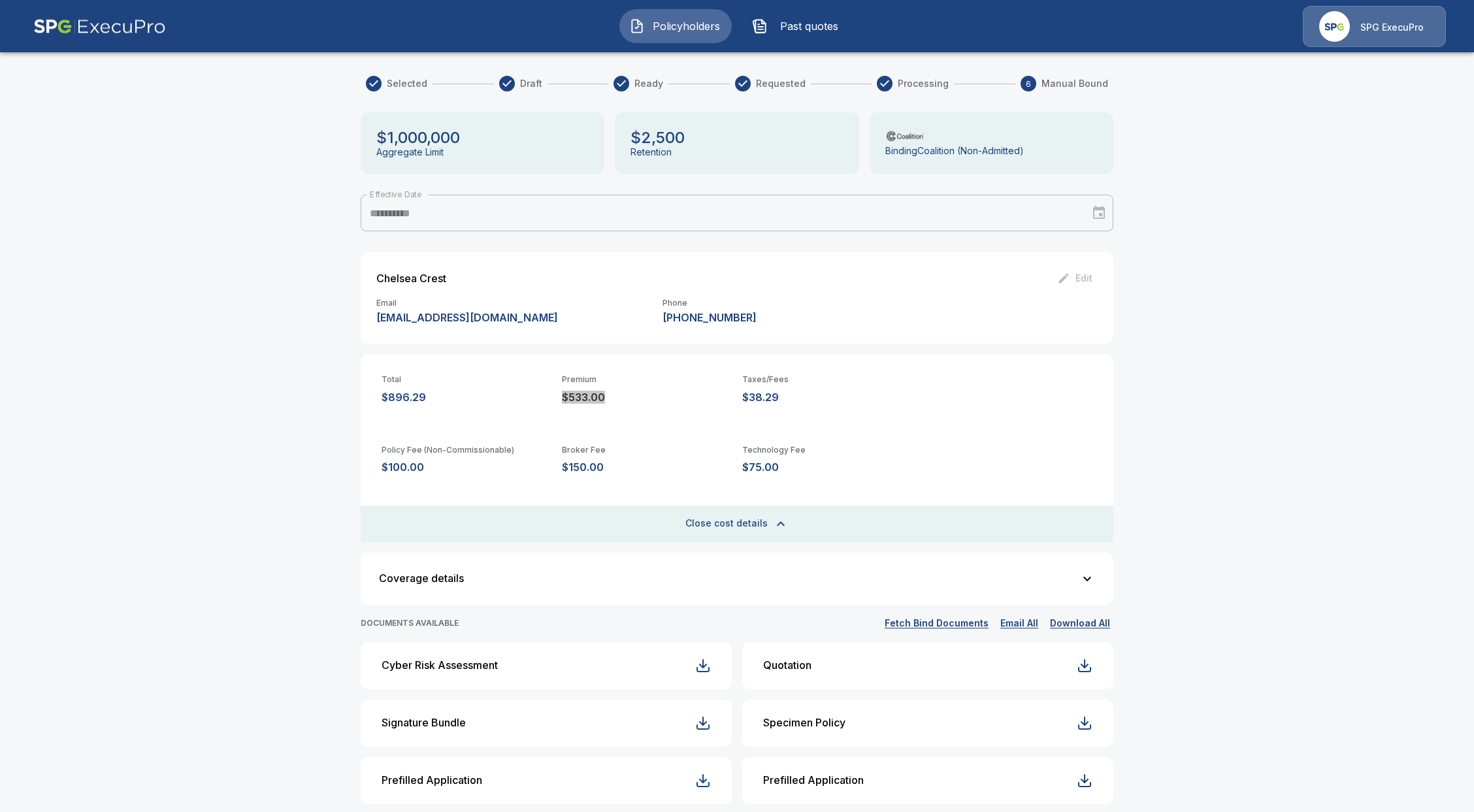
scroll to position [0, 0]
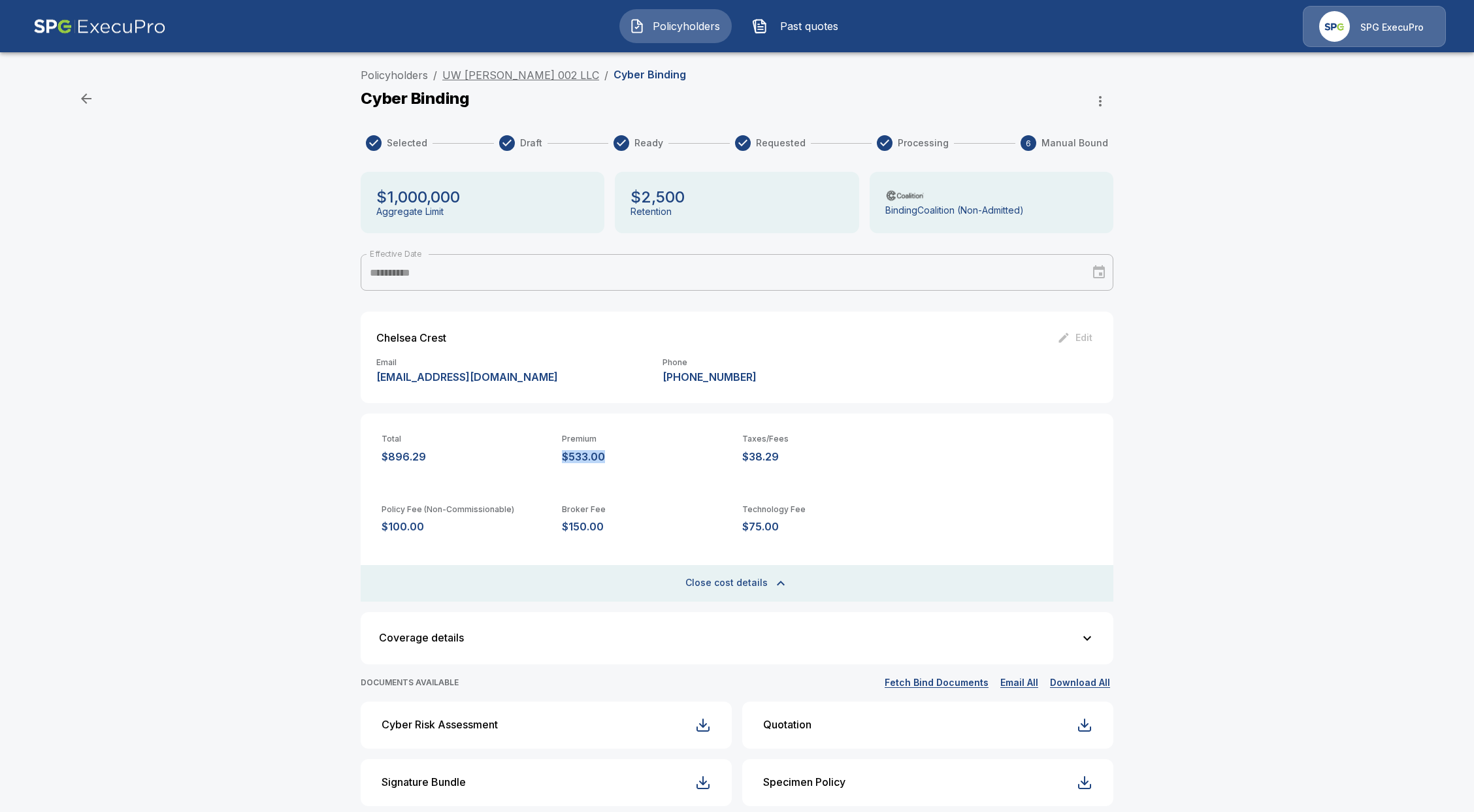
click at [496, 70] on link "UW Fran 002 LLC" at bounding box center [520, 75] width 157 height 13
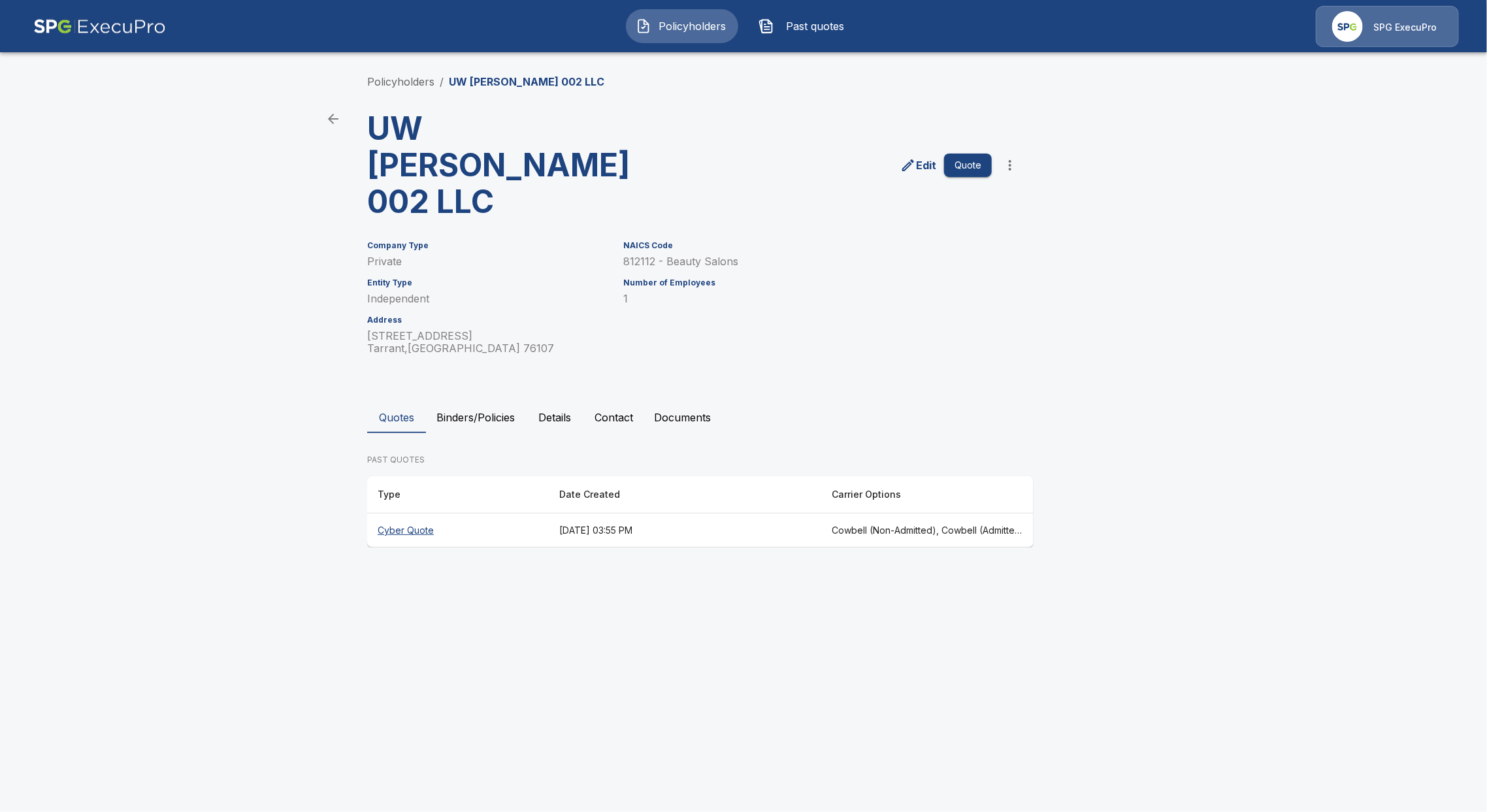
click at [405, 74] on li "Policyholders" at bounding box center [401, 81] width 68 height 16
click at [415, 78] on link "Policyholders" at bounding box center [401, 81] width 68 height 13
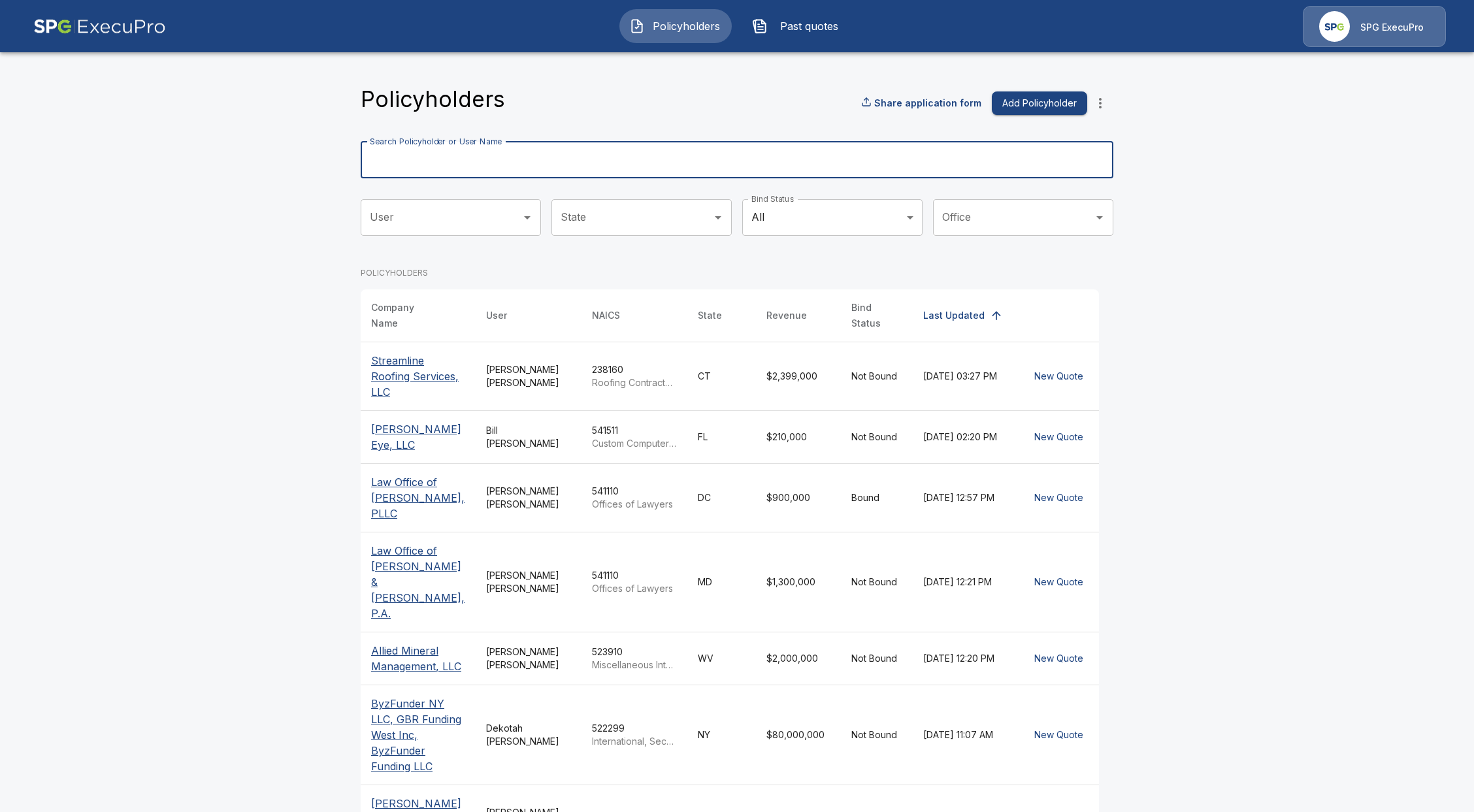
click at [473, 174] on input "Search Policyholder or User Name" at bounding box center [730, 160] width 739 height 37
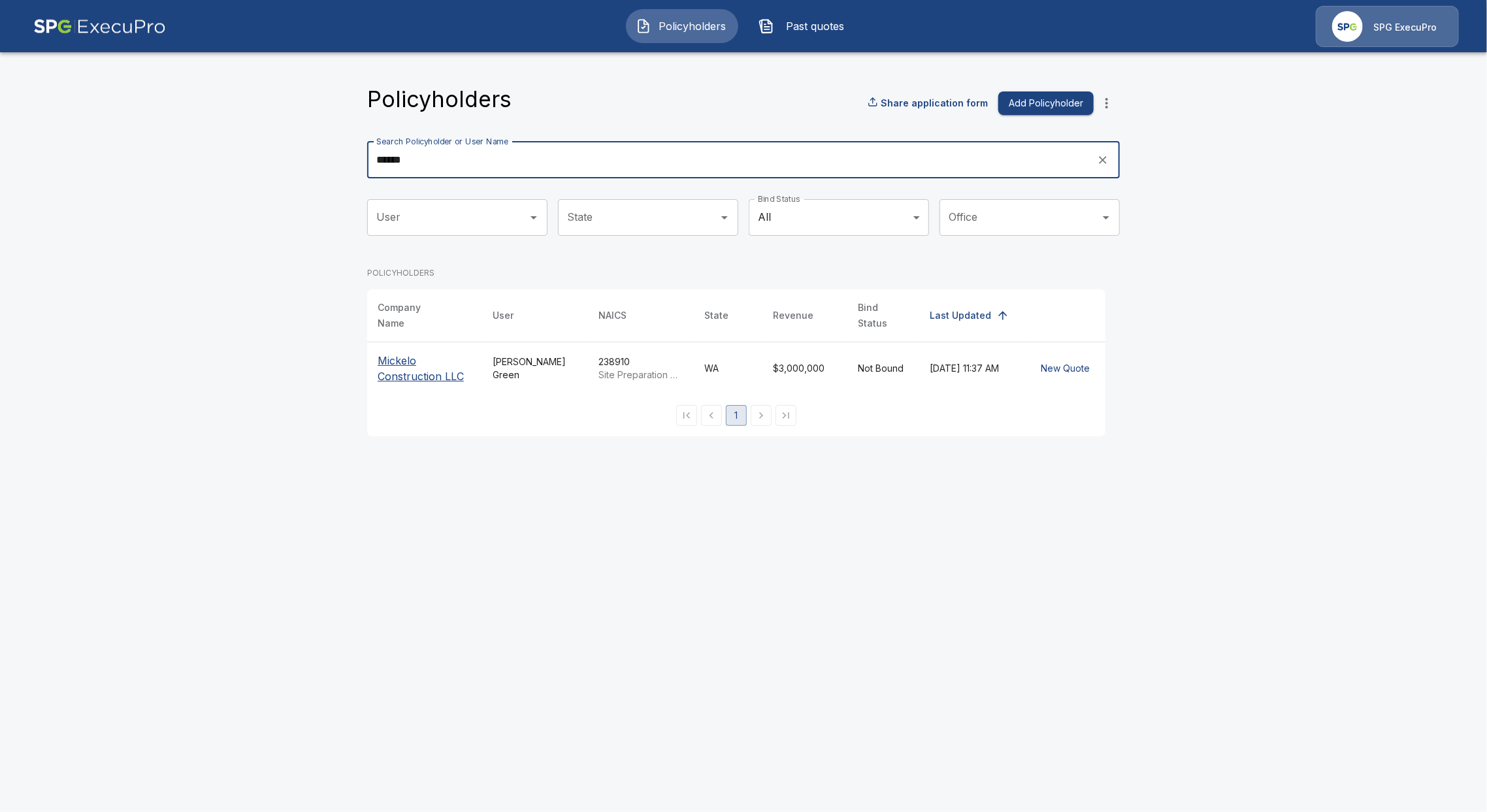
type input "******"
click at [398, 363] on p "Mickelo Construction LLC" at bounding box center [425, 368] width 94 height 31
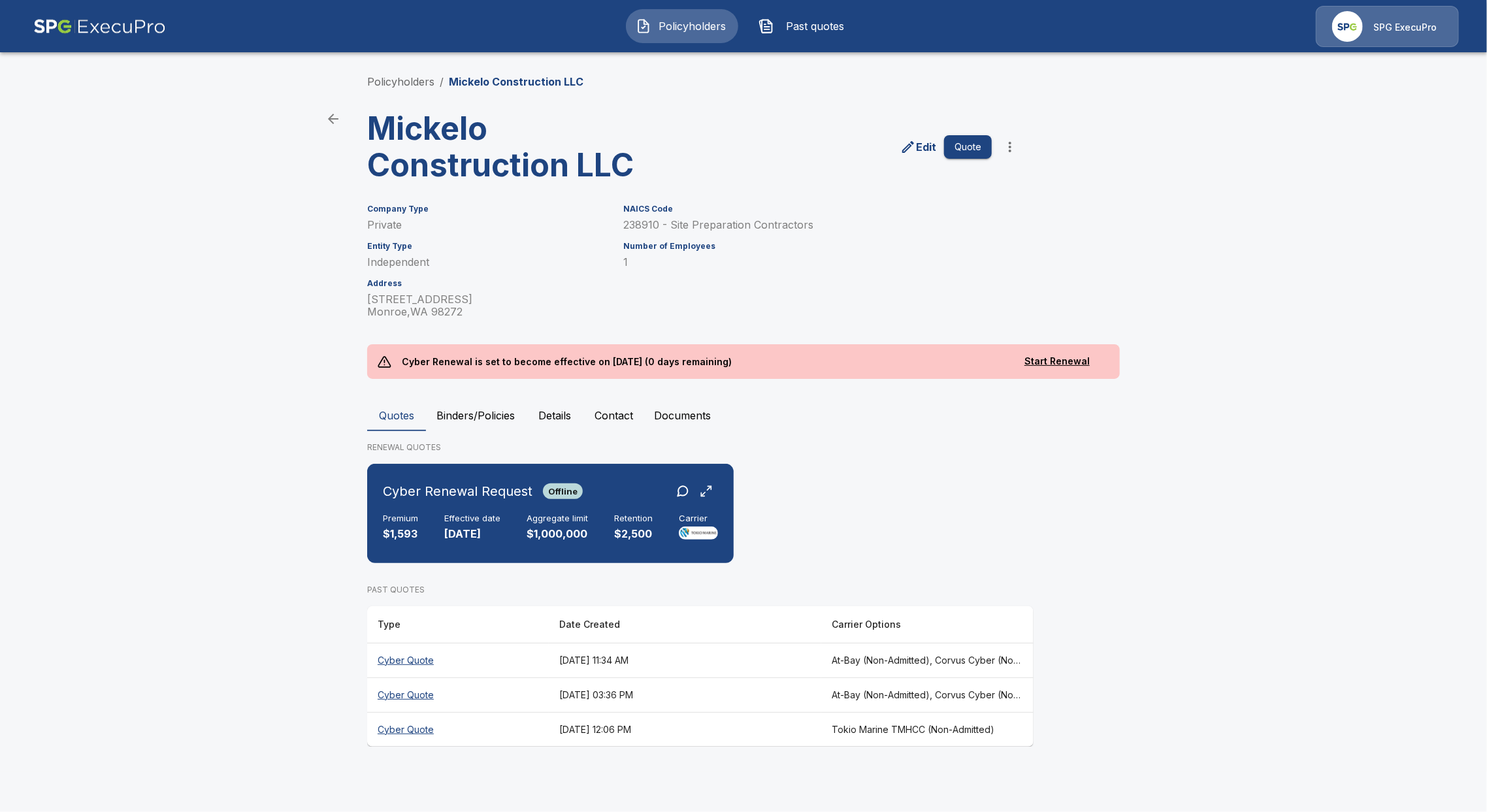
click at [420, 724] on th "Cyber Quote" at bounding box center [458, 730] width 181 height 35
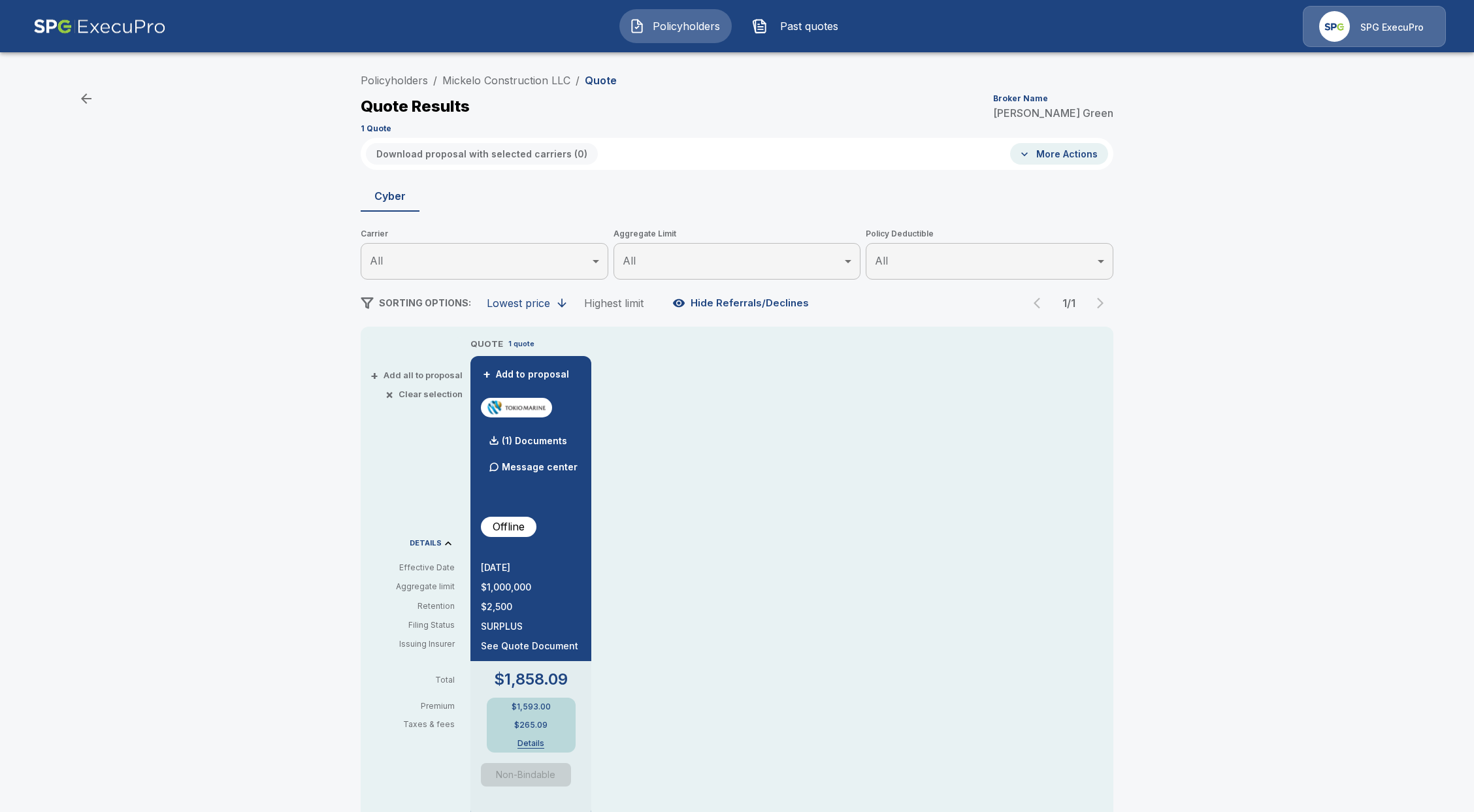
drag, startPoint x: 451, startPoint y: 677, endPoint x: 441, endPoint y: 677, distance: 10.0
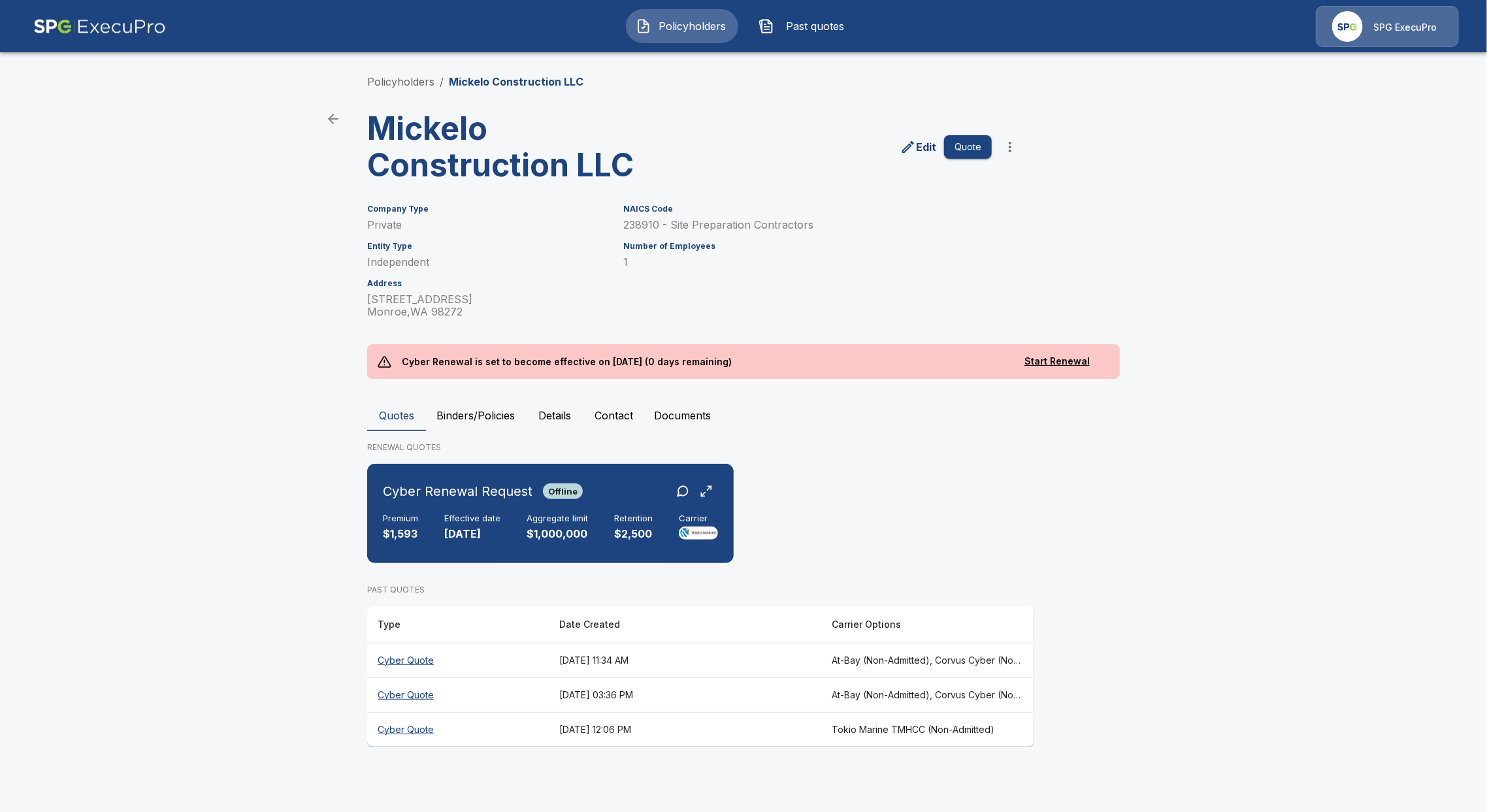
click at [407, 700] on th "Cyber Quote" at bounding box center [458, 695] width 181 height 35
click at [403, 666] on th "Cyber Quote" at bounding box center [458, 660] width 181 height 35
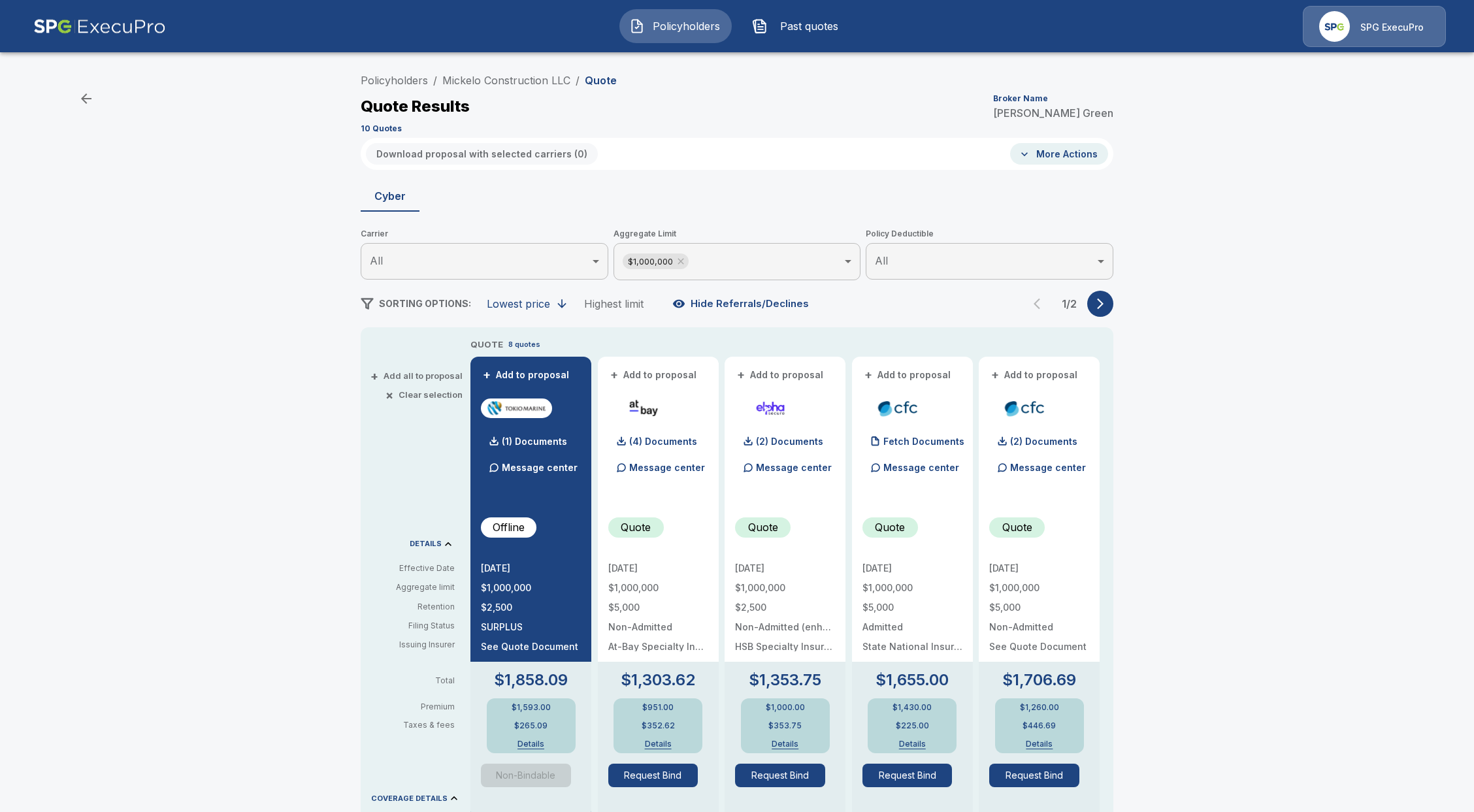
click at [672, 36] on button "Policyholders" at bounding box center [676, 26] width 113 height 34
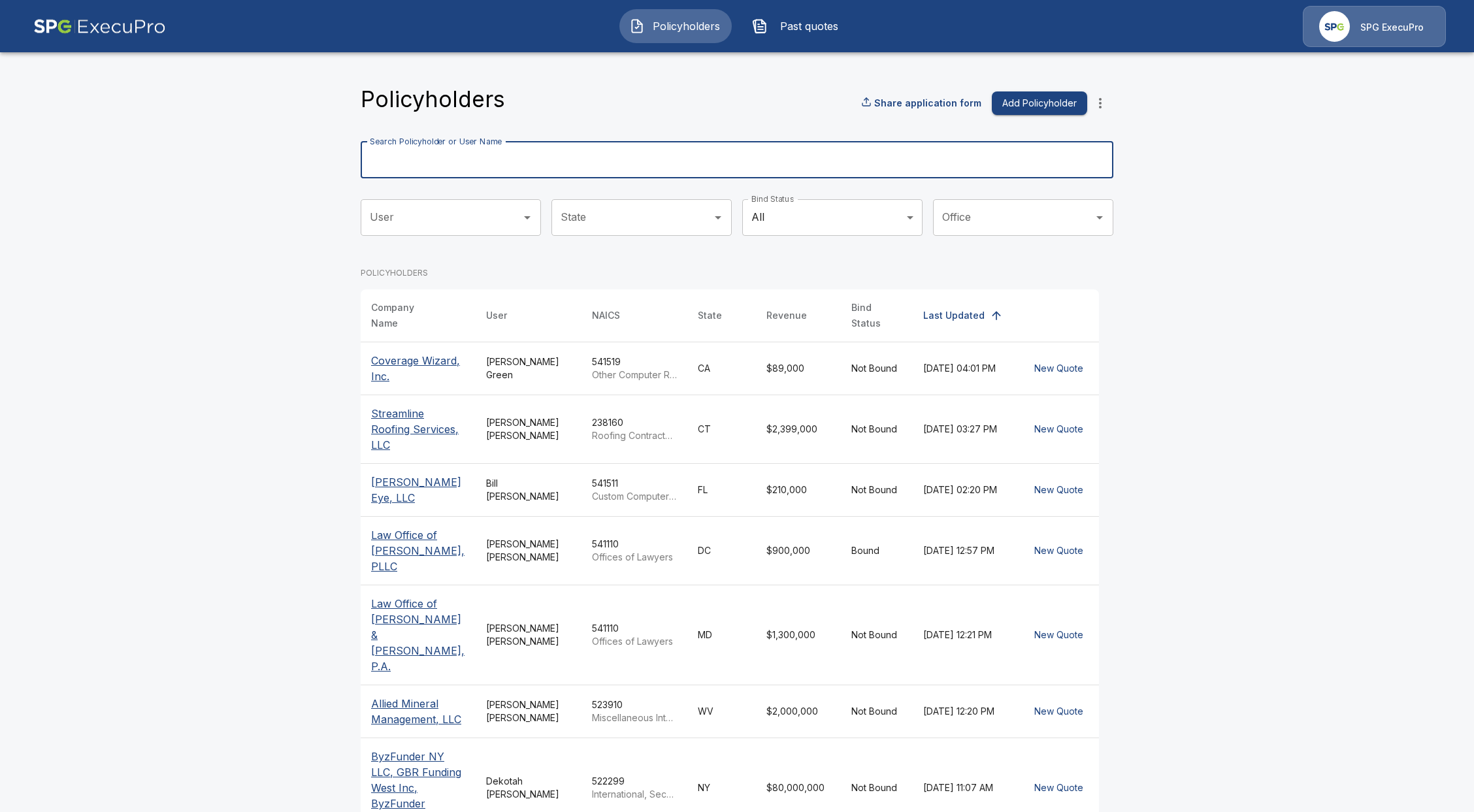
click at [580, 148] on input "Search Policyholder or User Name" at bounding box center [730, 160] width 739 height 37
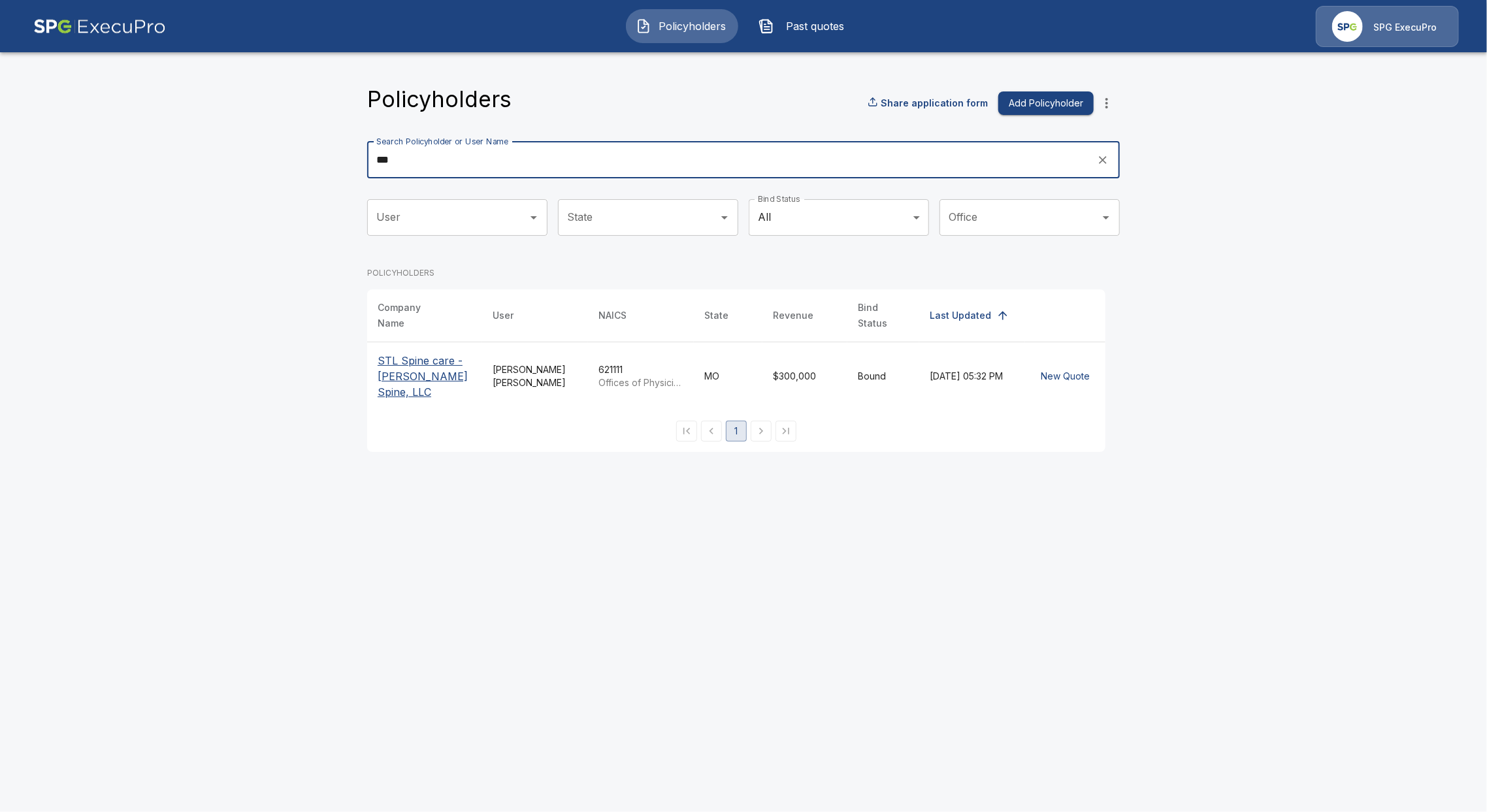
type input "***"
click at [408, 374] on p "STL Spine care - [PERSON_NAME] Spine, LLC" at bounding box center [425, 375] width 94 height 47
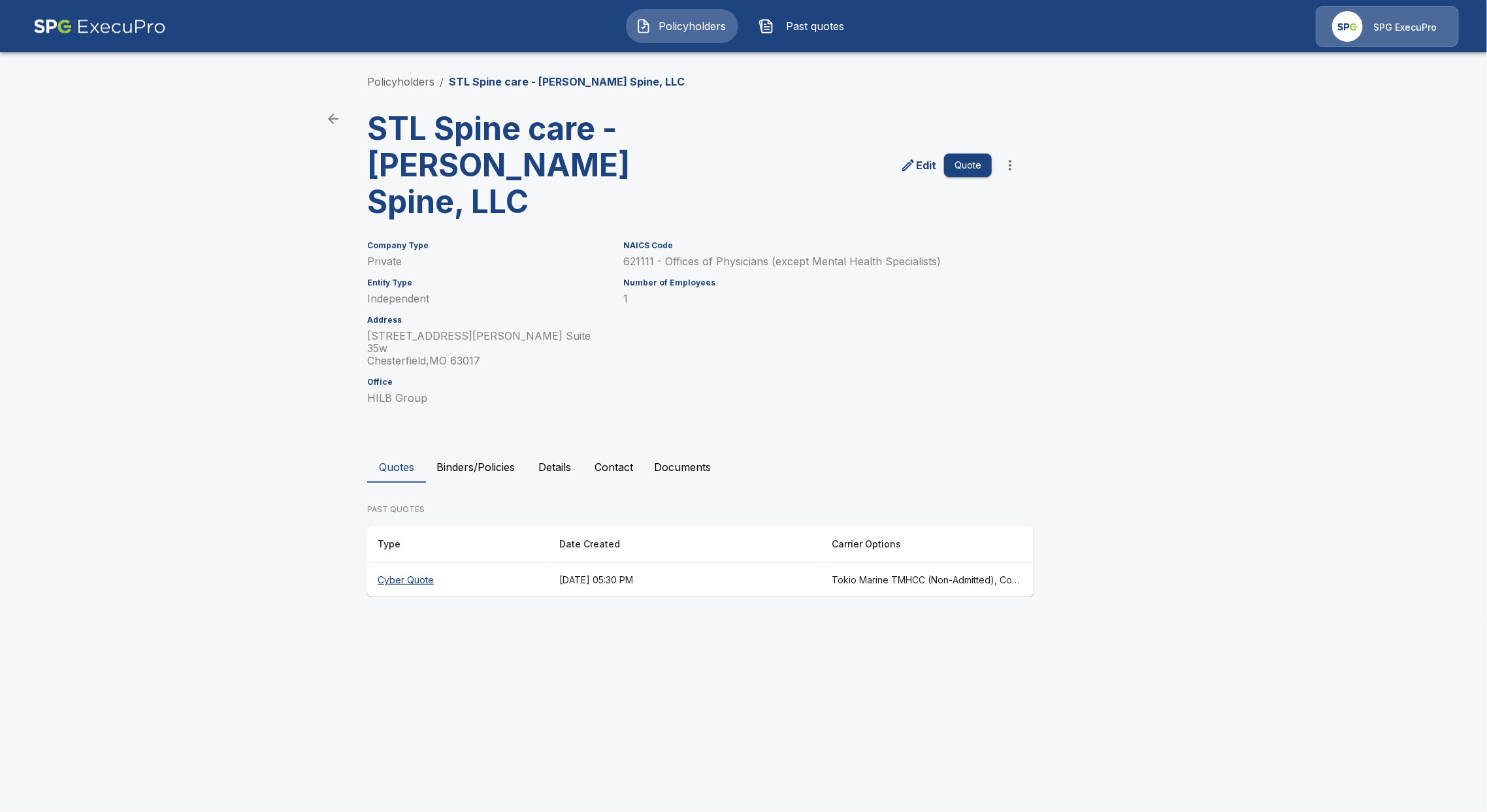
click at [605, 451] on button "Contact" at bounding box center [613, 467] width 60 height 31
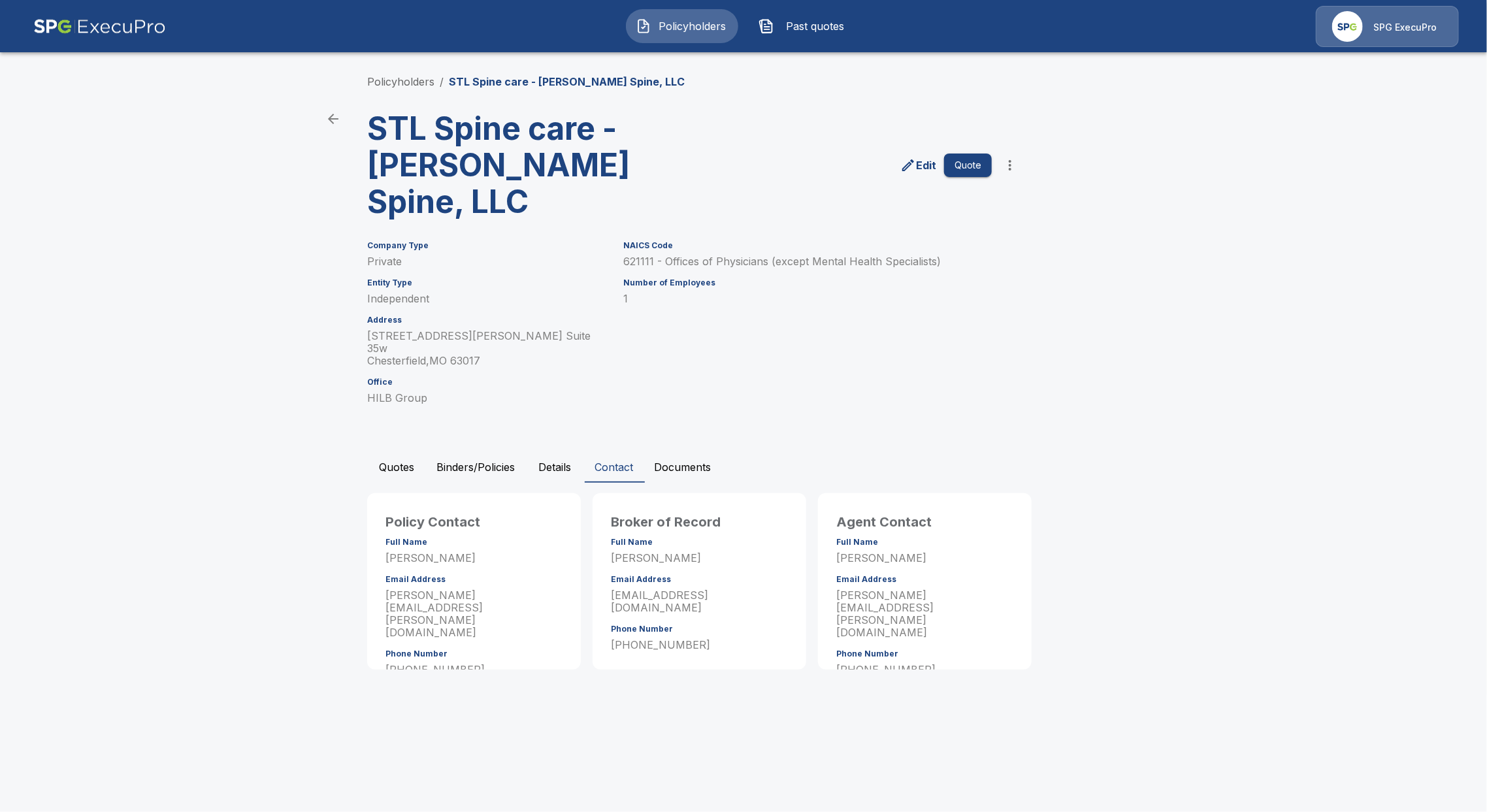
drag, startPoint x: 996, startPoint y: 677, endPoint x: 972, endPoint y: 670, distance: 25.0
click at [979, 670] on html "Policyholders Past quotes SPG ExecuPro Policyholders / STL Spine care - [PERSON…" at bounding box center [744, 347] width 1487 height 695
click at [47, 346] on main "Policyholders / STL Spine care - [PERSON_NAME] Spine, LLC STL Spine care - [PER…" at bounding box center [744, 347] width 1487 height 695
click at [1407, 21] on p "SPG ExecuPro" at bounding box center [1405, 27] width 63 height 13
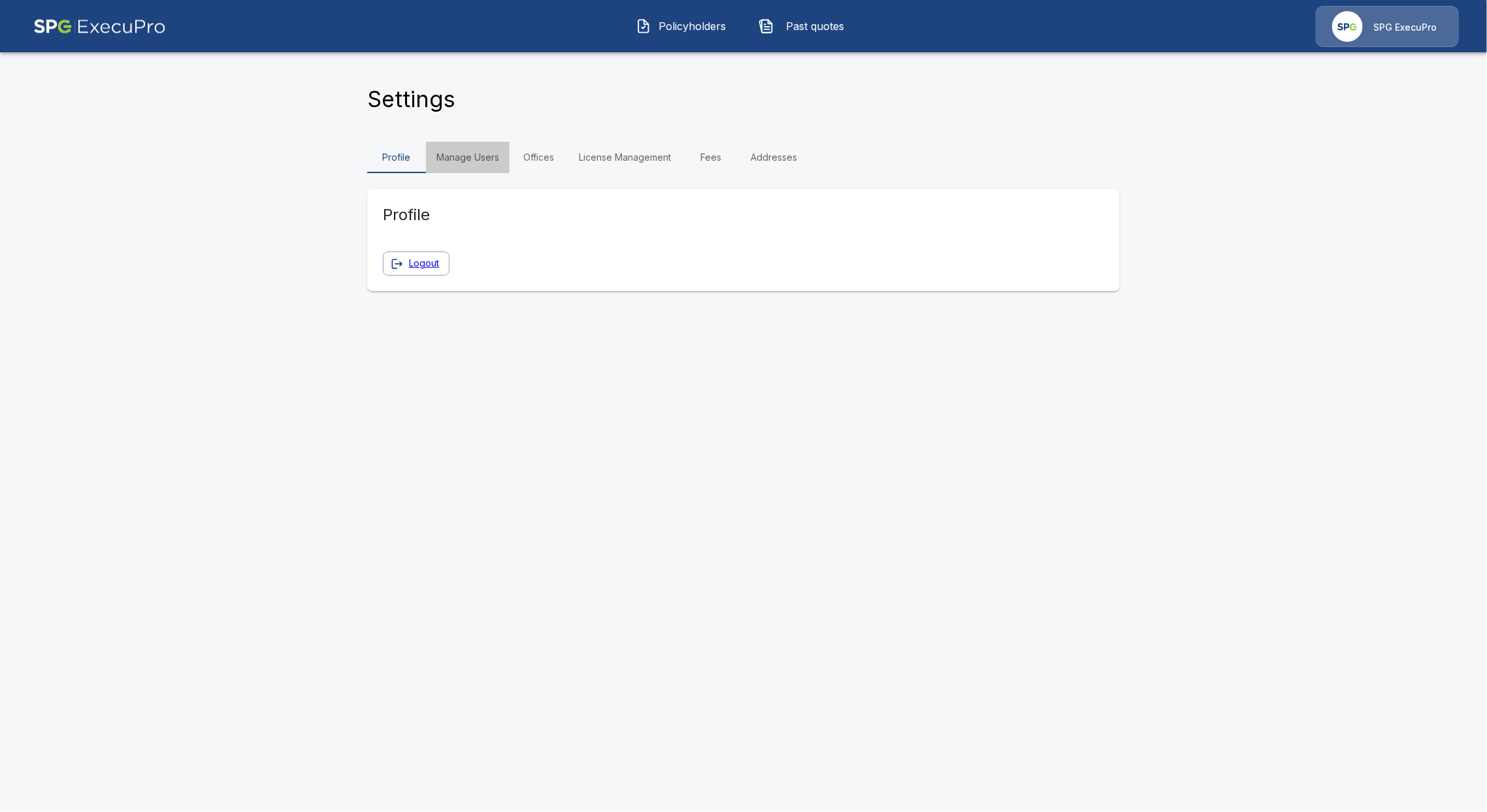
click at [494, 161] on link "Manage Users" at bounding box center [467, 157] width 83 height 31
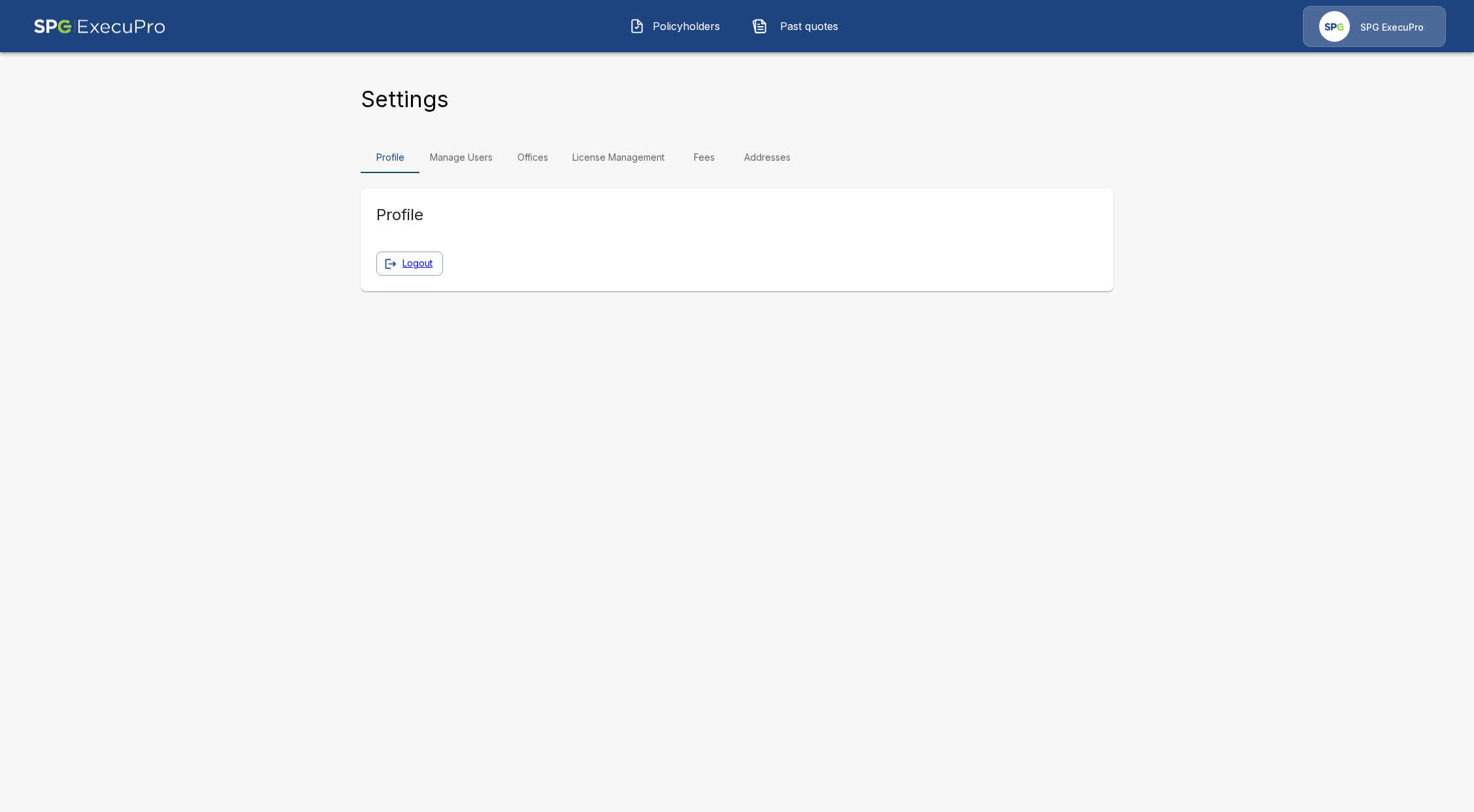
click at [519, 163] on link "Offices" at bounding box center [533, 157] width 59 height 31
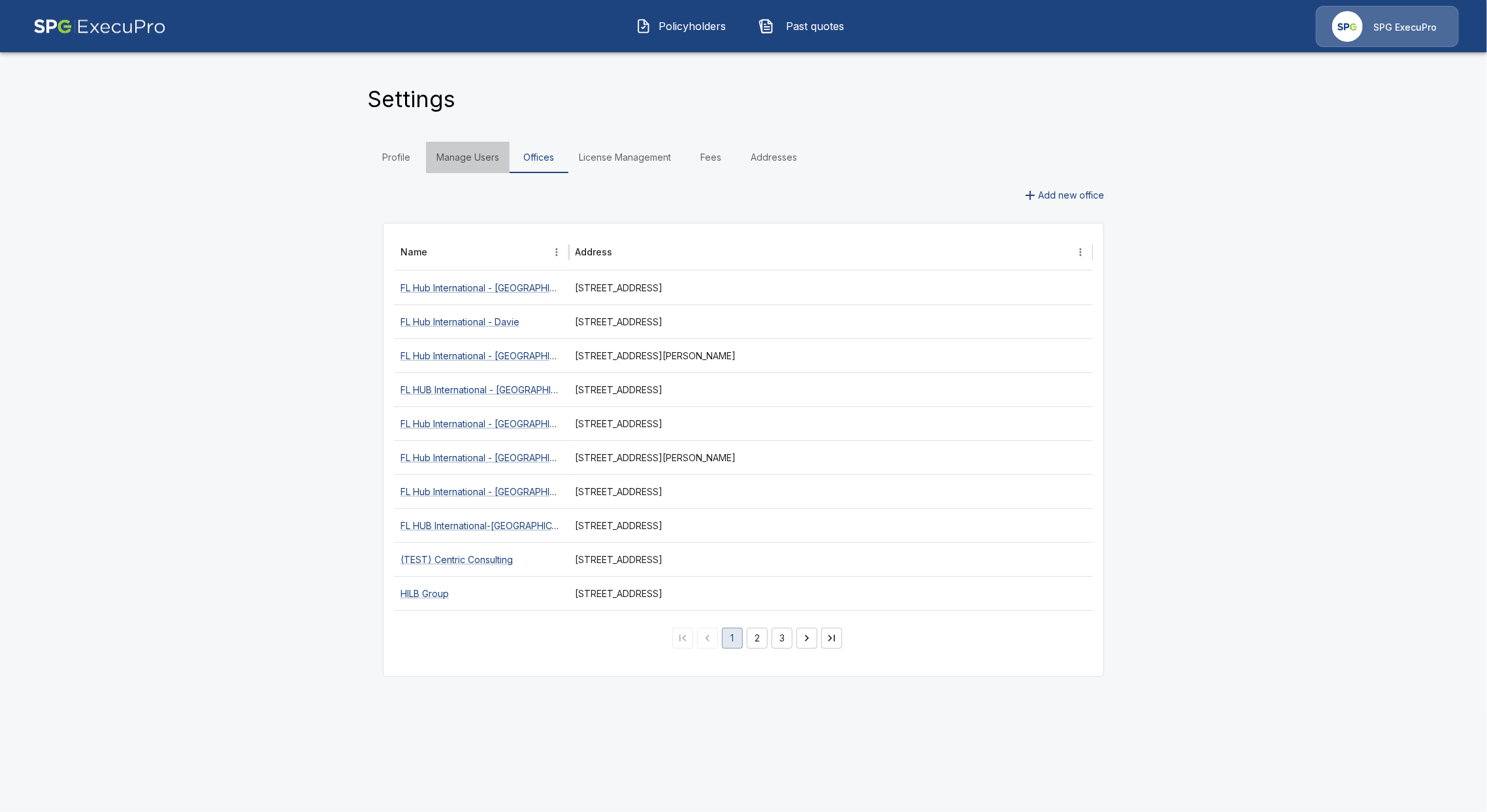
click at [496, 148] on link "Manage Users" at bounding box center [467, 157] width 83 height 31
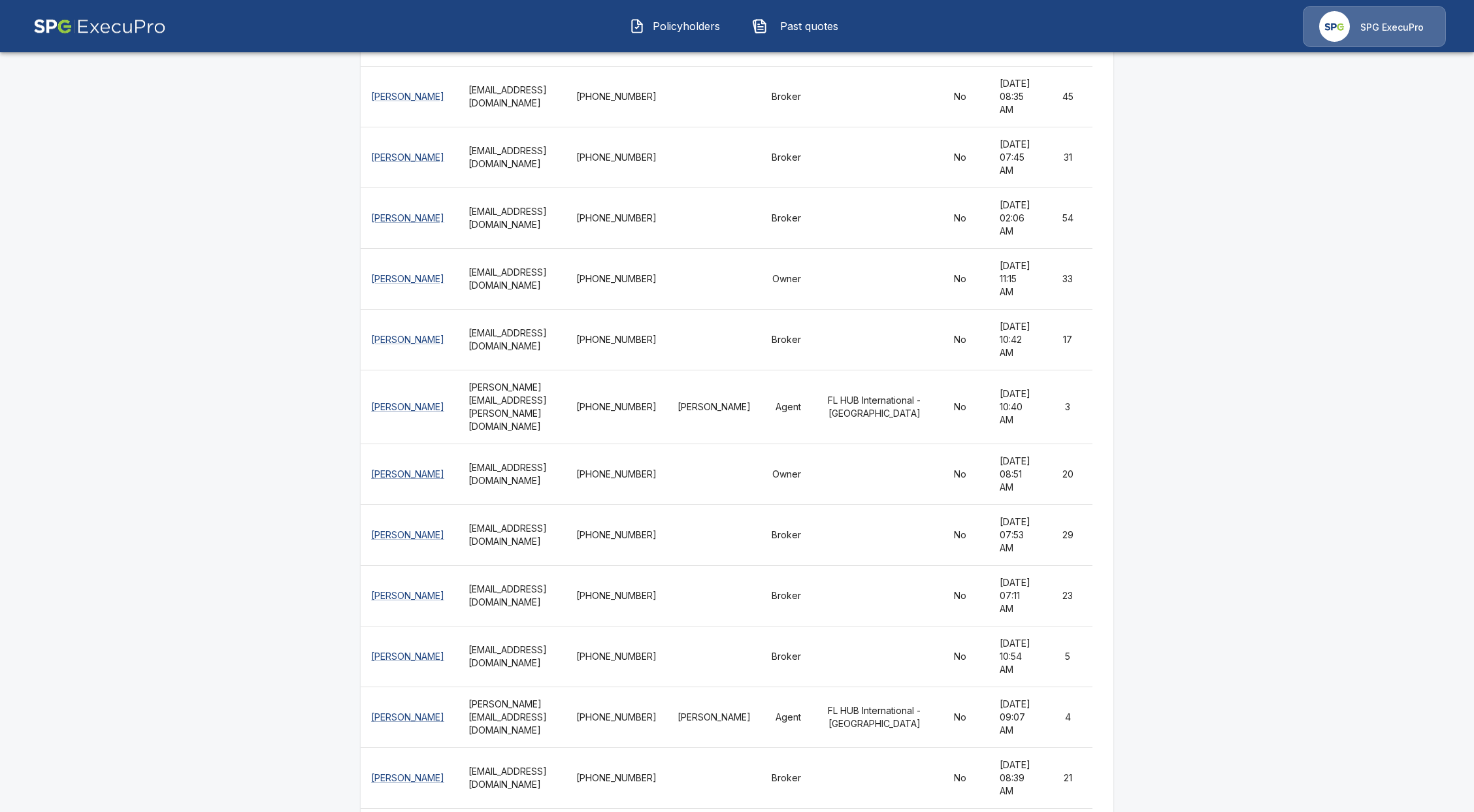
scroll to position [537, 0]
